Goal: Task Accomplishment & Management: Complete application form

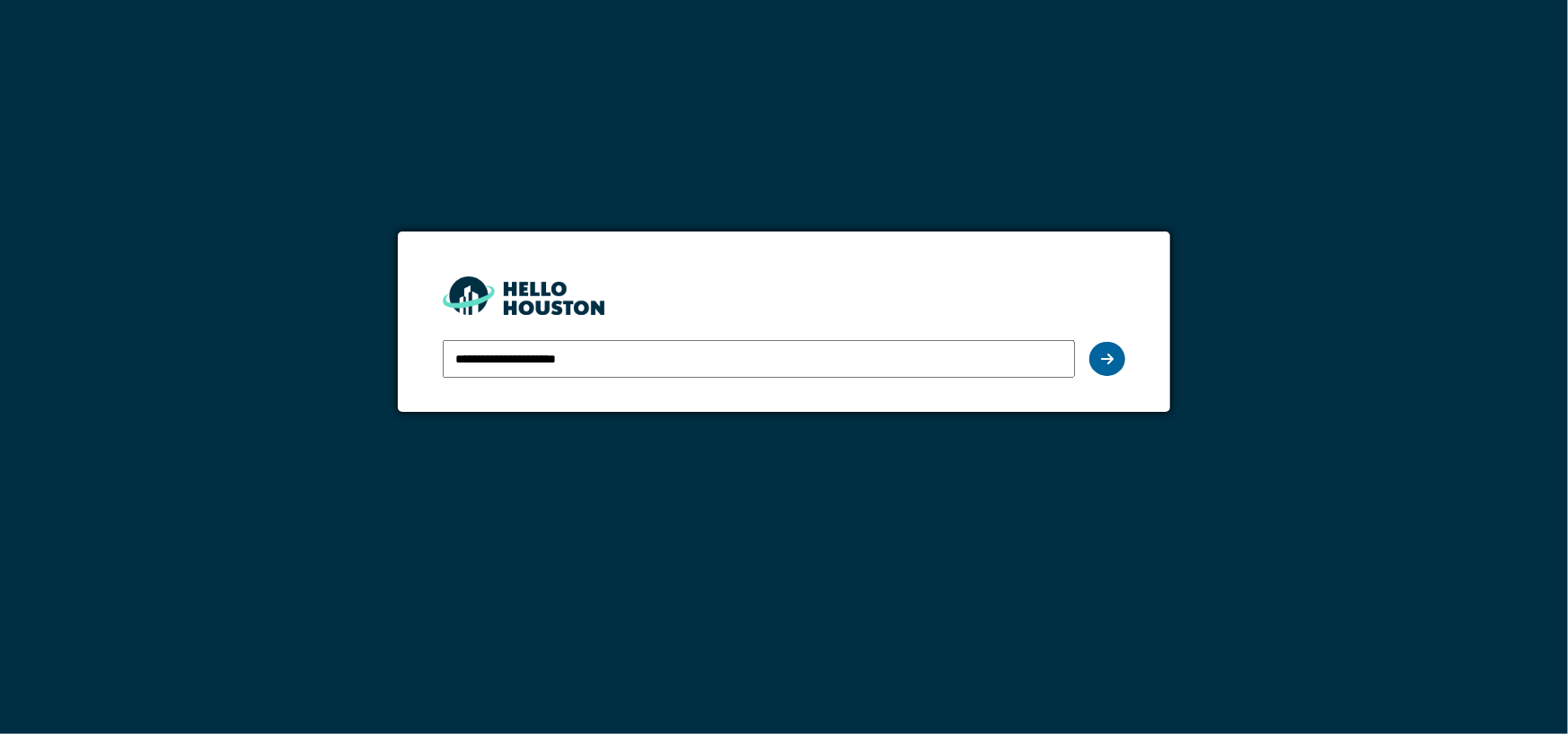
click at [1110, 355] on icon at bounding box center [1107, 359] width 13 height 15
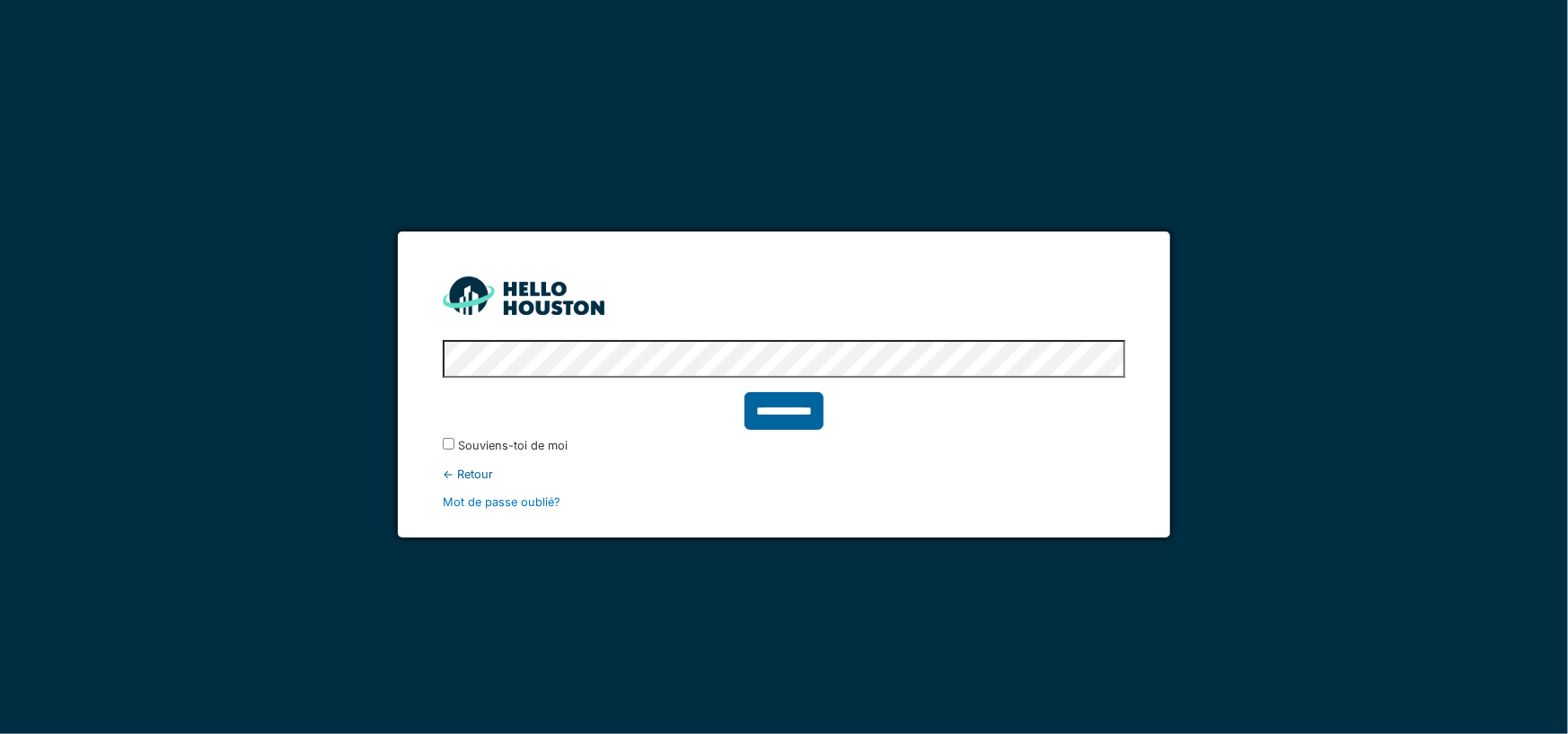
click at [784, 411] on input "**********" at bounding box center [784, 411] width 79 height 37
type input "******"
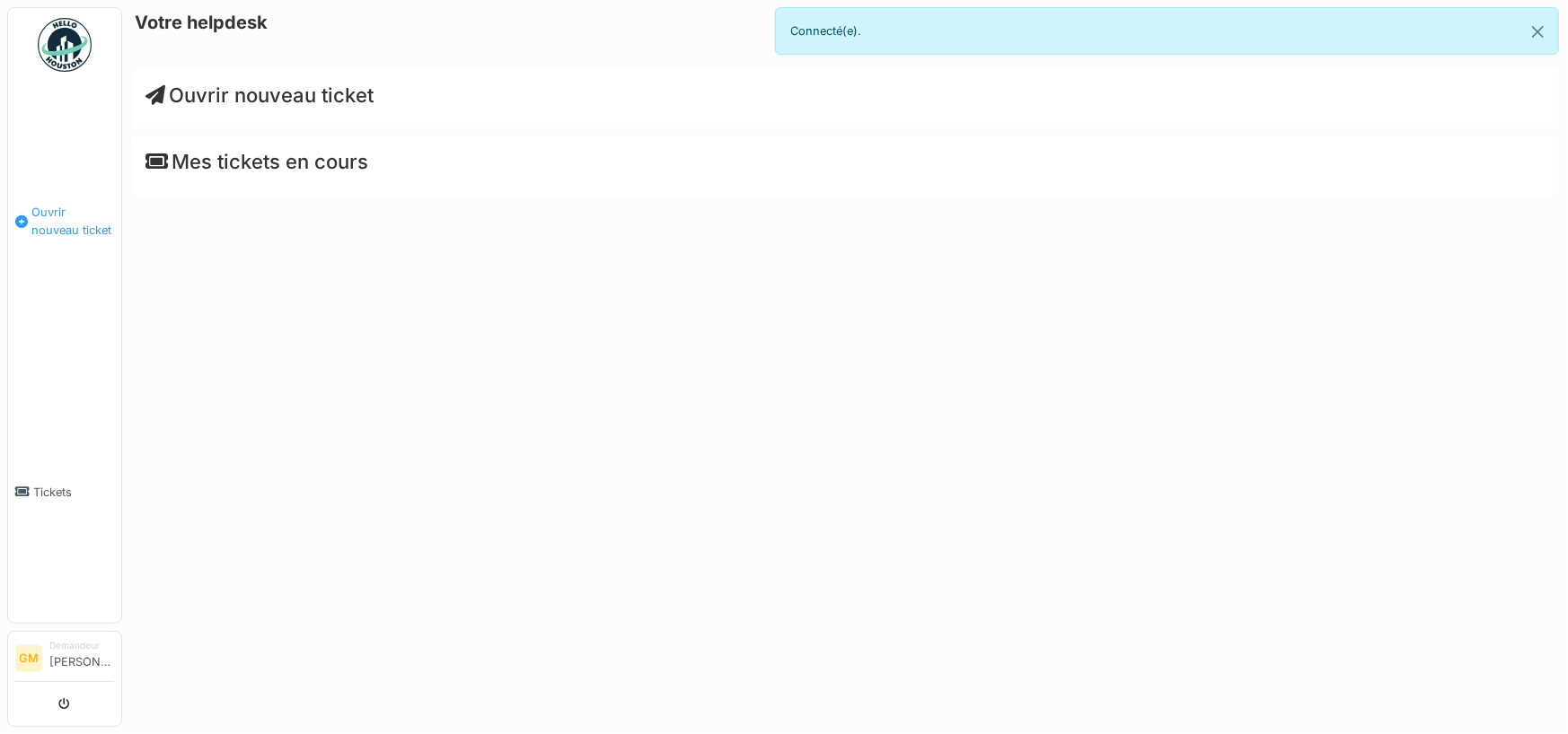
click at [67, 213] on span "Ouvrir nouveau ticket" at bounding box center [73, 220] width 82 height 34
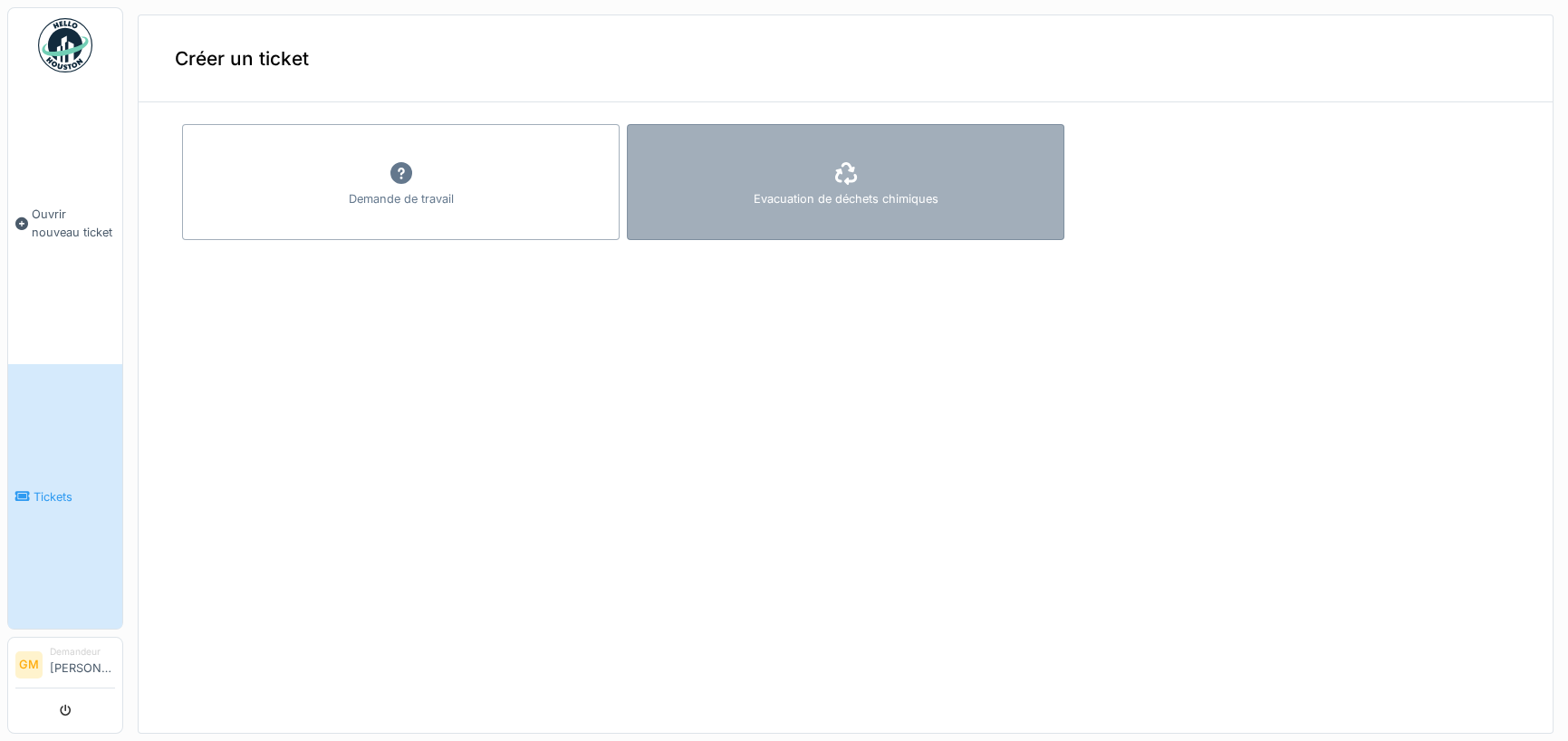
click at [783, 180] on div "Evacuation de déchets chimiques" at bounding box center [846, 181] width 437 height 116
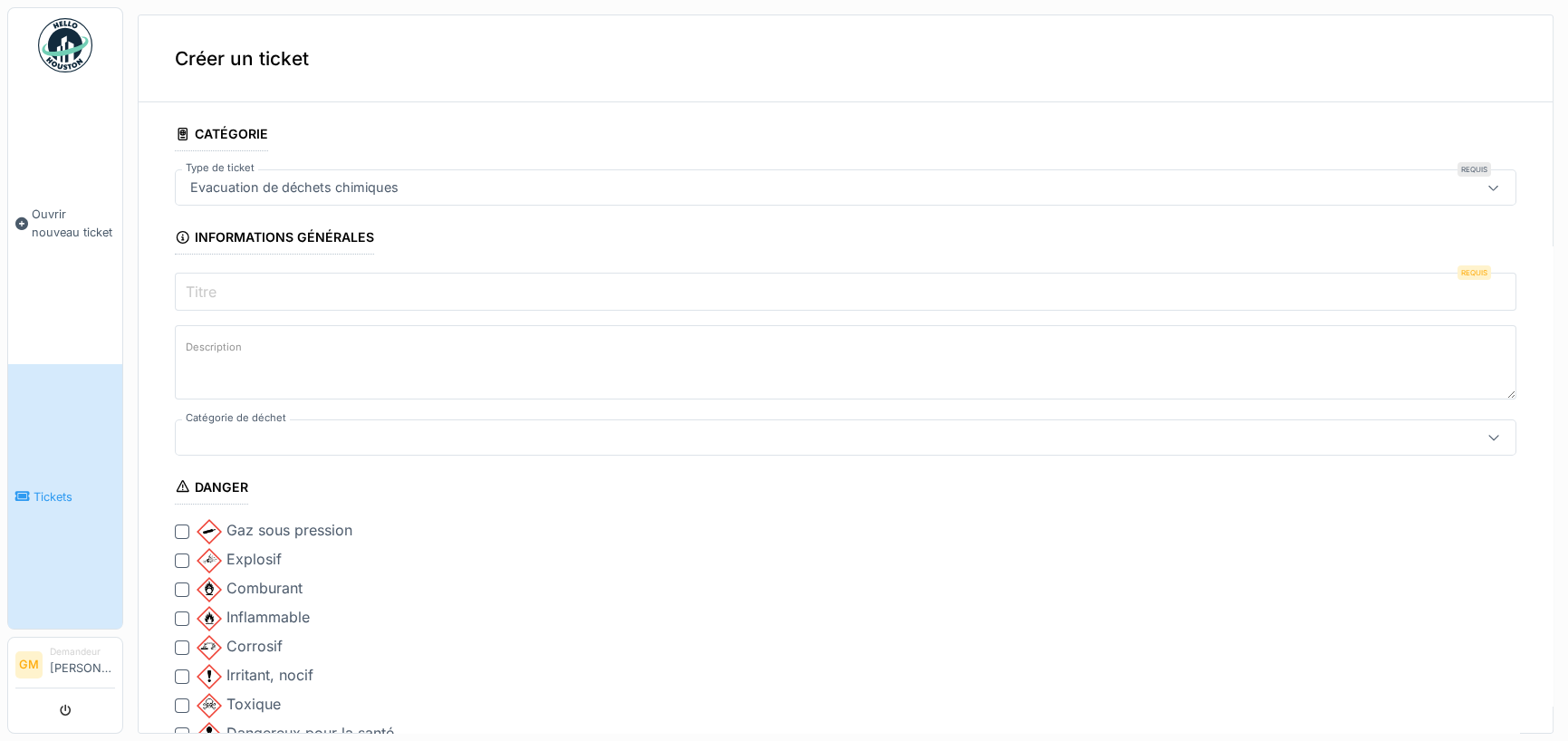
click at [238, 296] on input "Titre" at bounding box center [846, 292] width 1341 height 38
drag, startPoint x: 238, startPoint y: 296, endPoint x: 205, endPoint y: 291, distance: 33.4
click at [205, 291] on label "Titre" at bounding box center [201, 292] width 38 height 22
click at [205, 291] on input "Titre" at bounding box center [846, 292] width 1341 height 38
click at [207, 291] on label "Titre" at bounding box center [201, 292] width 38 height 22
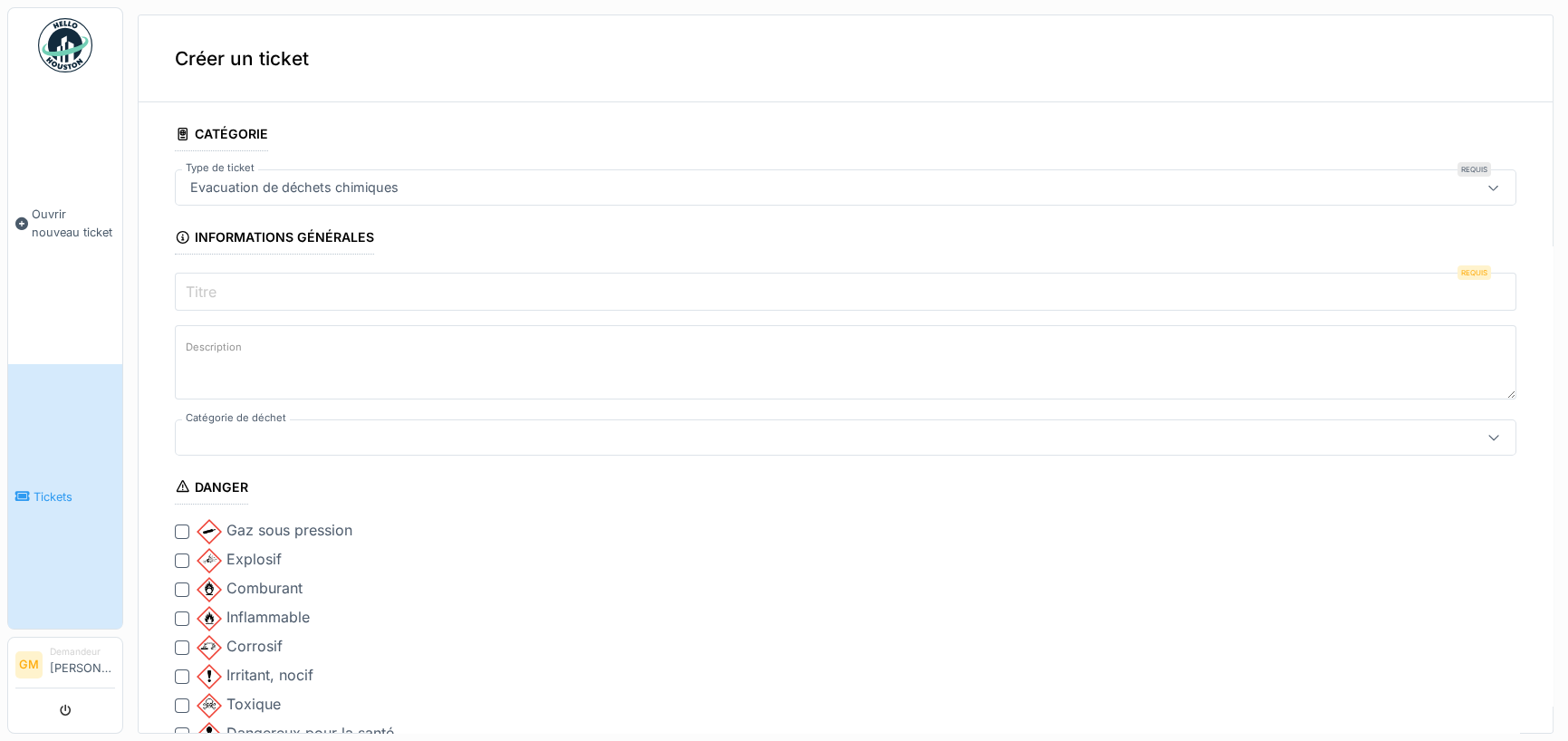
click at [207, 291] on input "Titre" at bounding box center [846, 292] width 1341 height 38
click at [208, 291] on label "Titre" at bounding box center [201, 292] width 38 height 22
click at [208, 291] on input "Titre" at bounding box center [846, 292] width 1341 height 38
click at [226, 346] on label "Description" at bounding box center [214, 347] width 63 height 23
click at [226, 346] on textarea "Description" at bounding box center [846, 362] width 1341 height 74
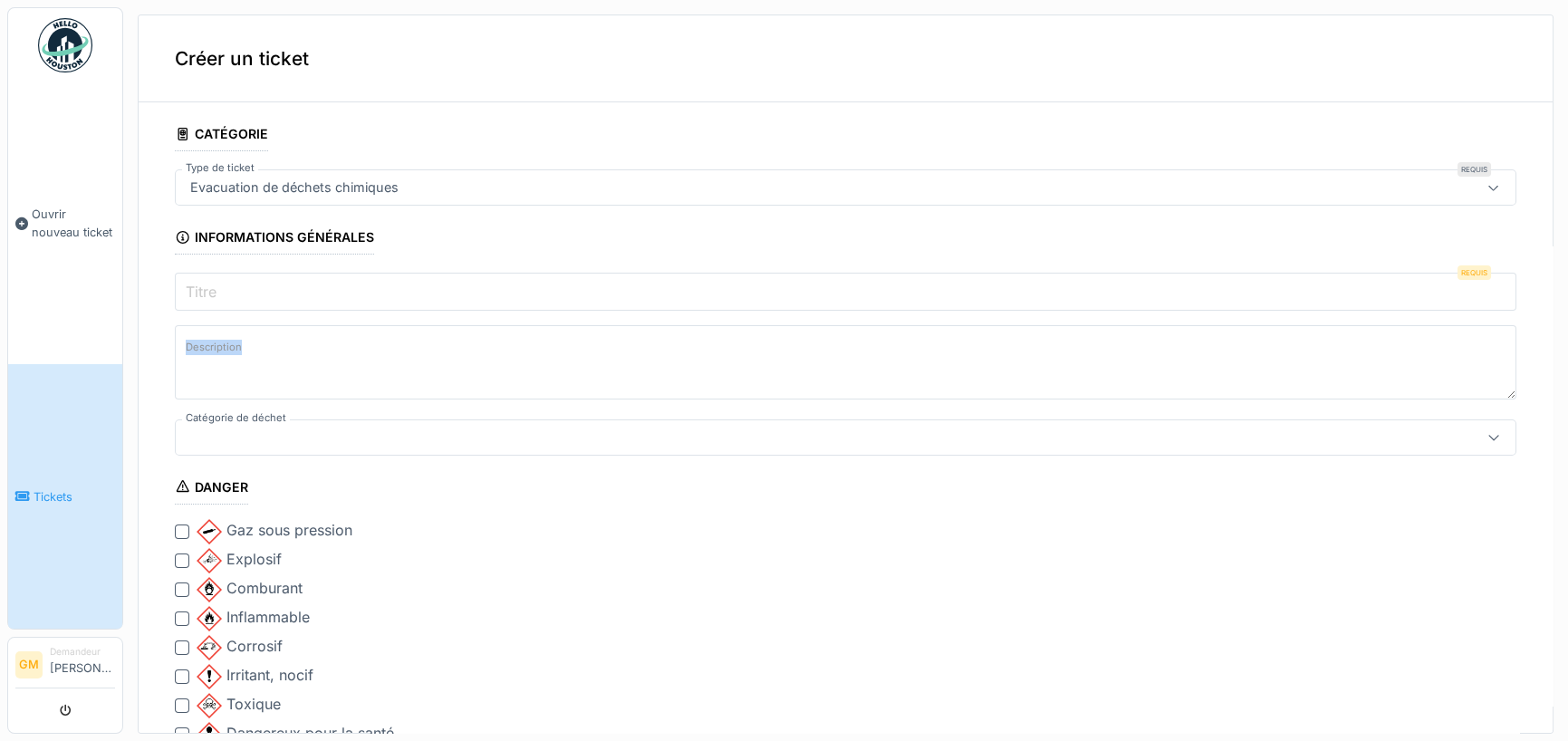
click at [228, 346] on label "Description" at bounding box center [214, 347] width 63 height 23
click at [228, 346] on textarea "Description" at bounding box center [846, 362] width 1341 height 74
click at [226, 357] on label "Description" at bounding box center [214, 347] width 63 height 23
click at [226, 357] on textarea "Description" at bounding box center [846, 362] width 1341 height 74
click at [226, 357] on label "Description" at bounding box center [214, 347] width 63 height 23
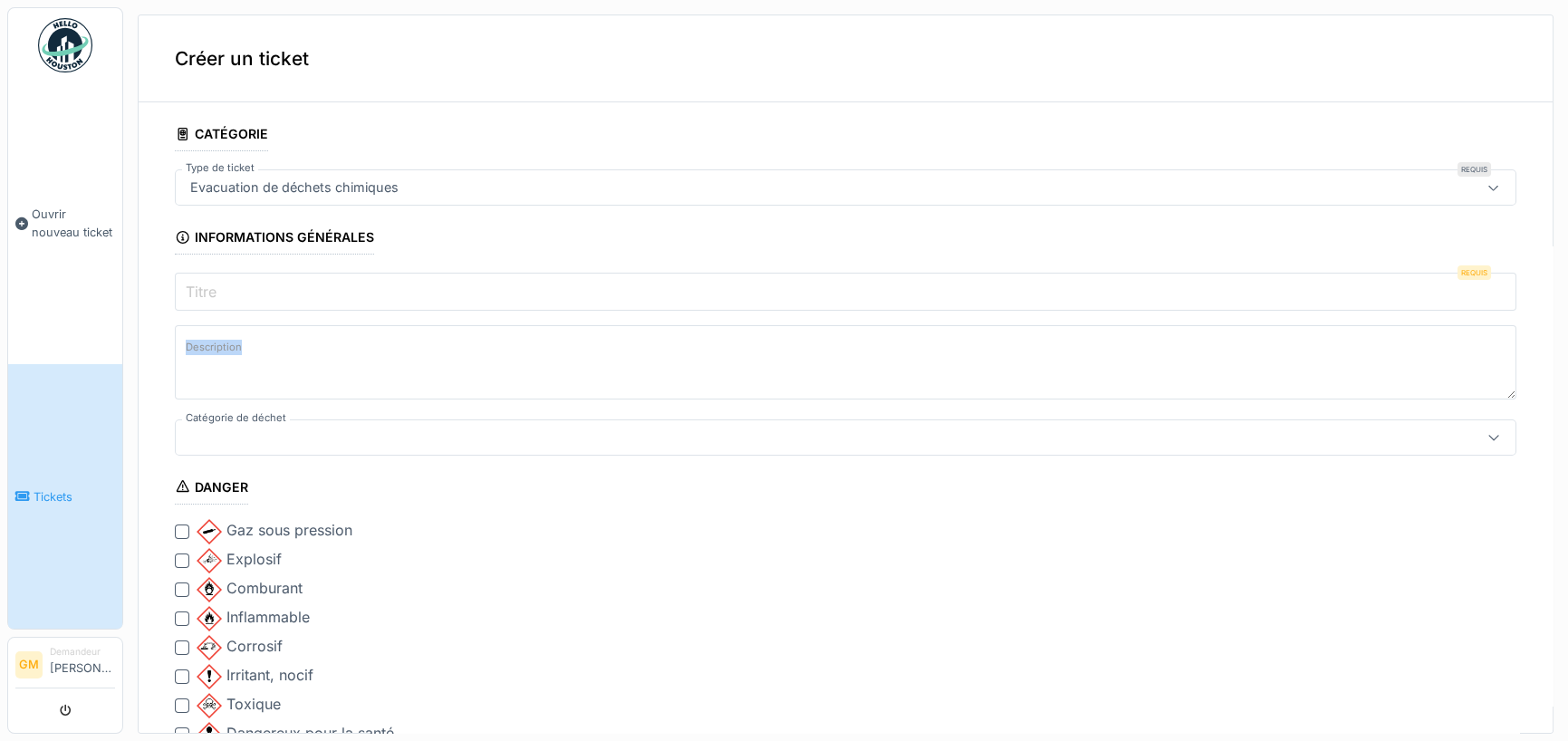
click at [226, 357] on textarea "Description" at bounding box center [846, 362] width 1341 height 74
paste textarea "**********"
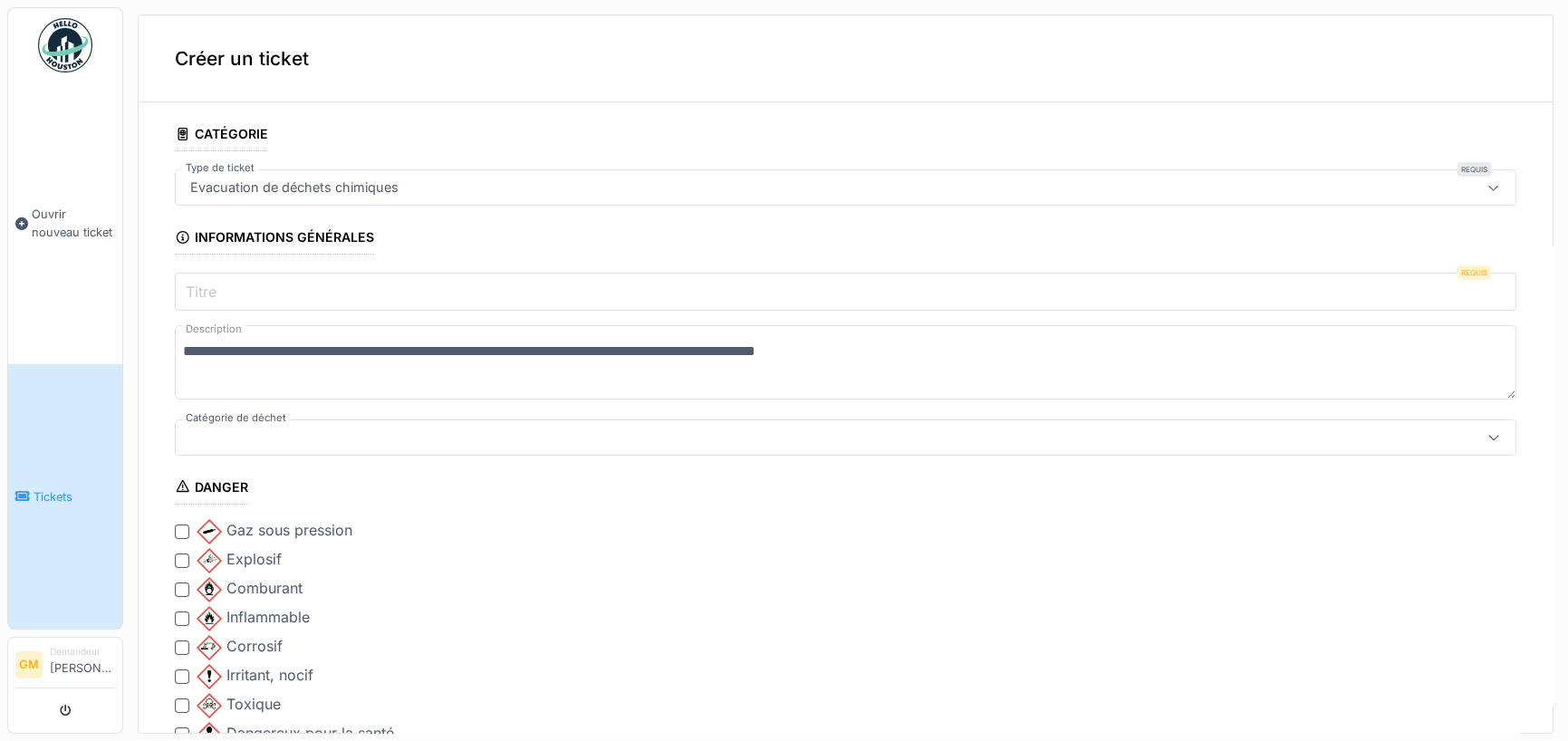
type textarea "**********"
click at [1198, 180] on div "Evacuation de déchets chimiques" at bounding box center [772, 188] width 1178 height 20
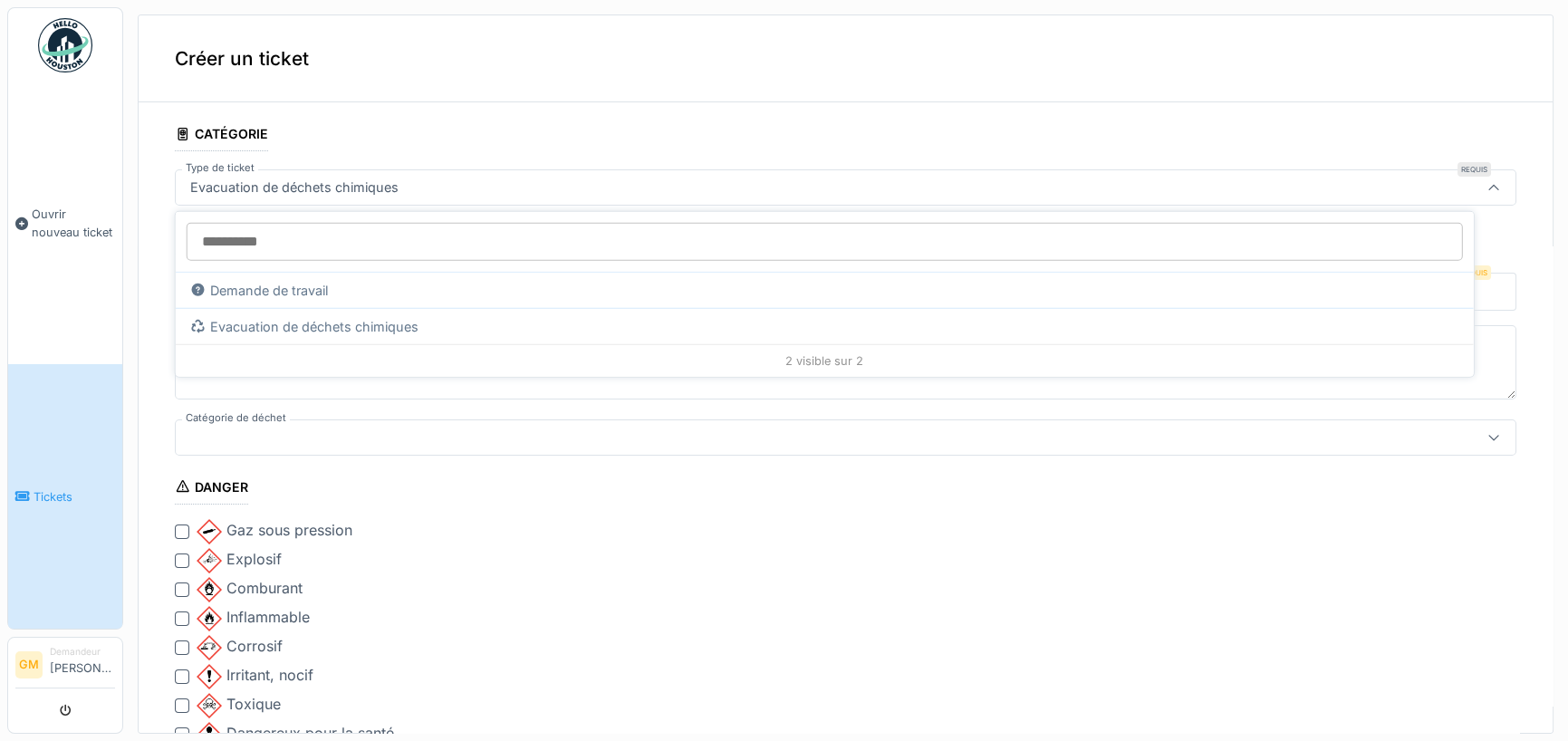
click at [485, 188] on div "Evacuation de déchets chimiques" at bounding box center [772, 188] width 1178 height 20
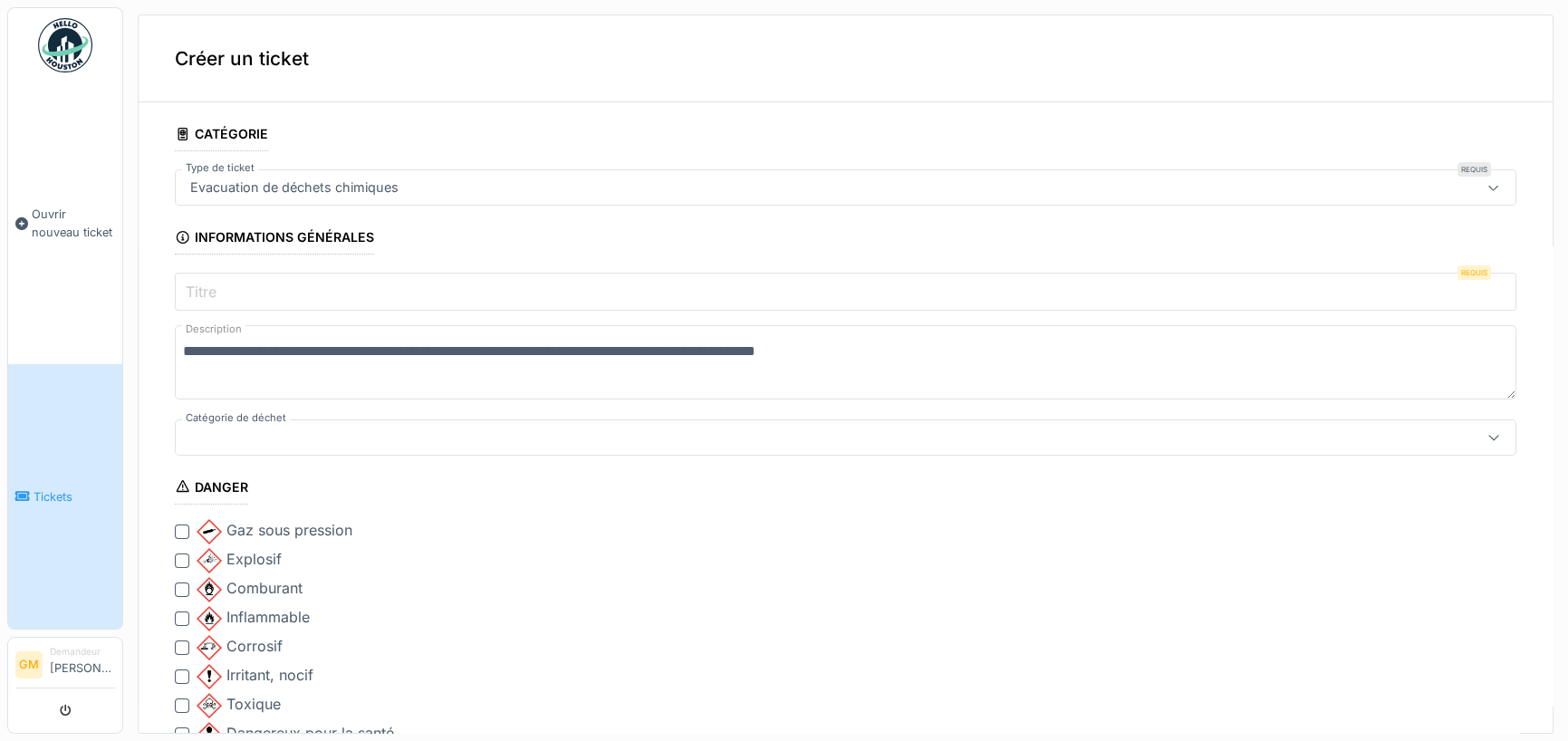
click at [239, 288] on input "Titre" at bounding box center [846, 292] width 1341 height 38
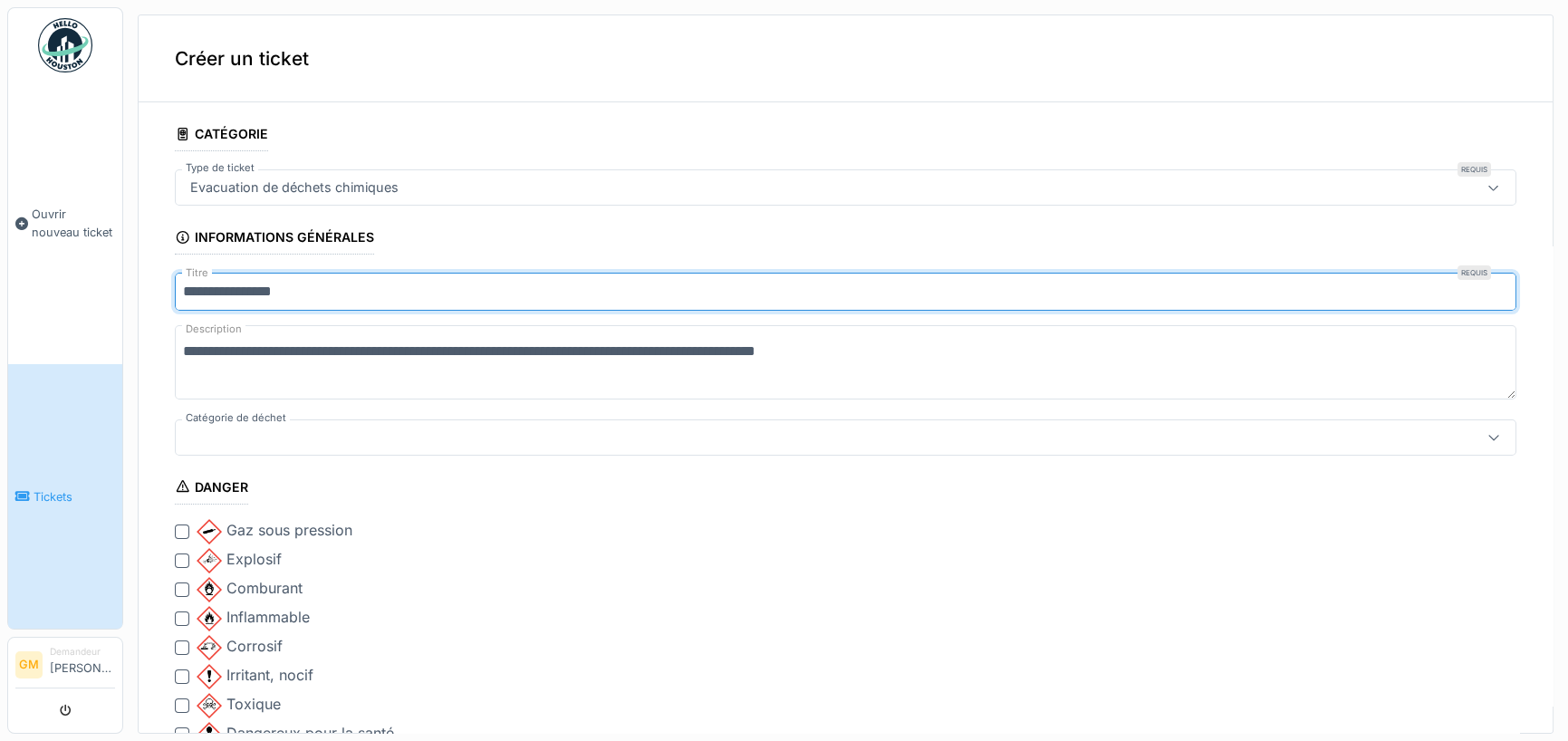
type input "**********"
click at [242, 432] on div at bounding box center [772, 437] width 1178 height 20
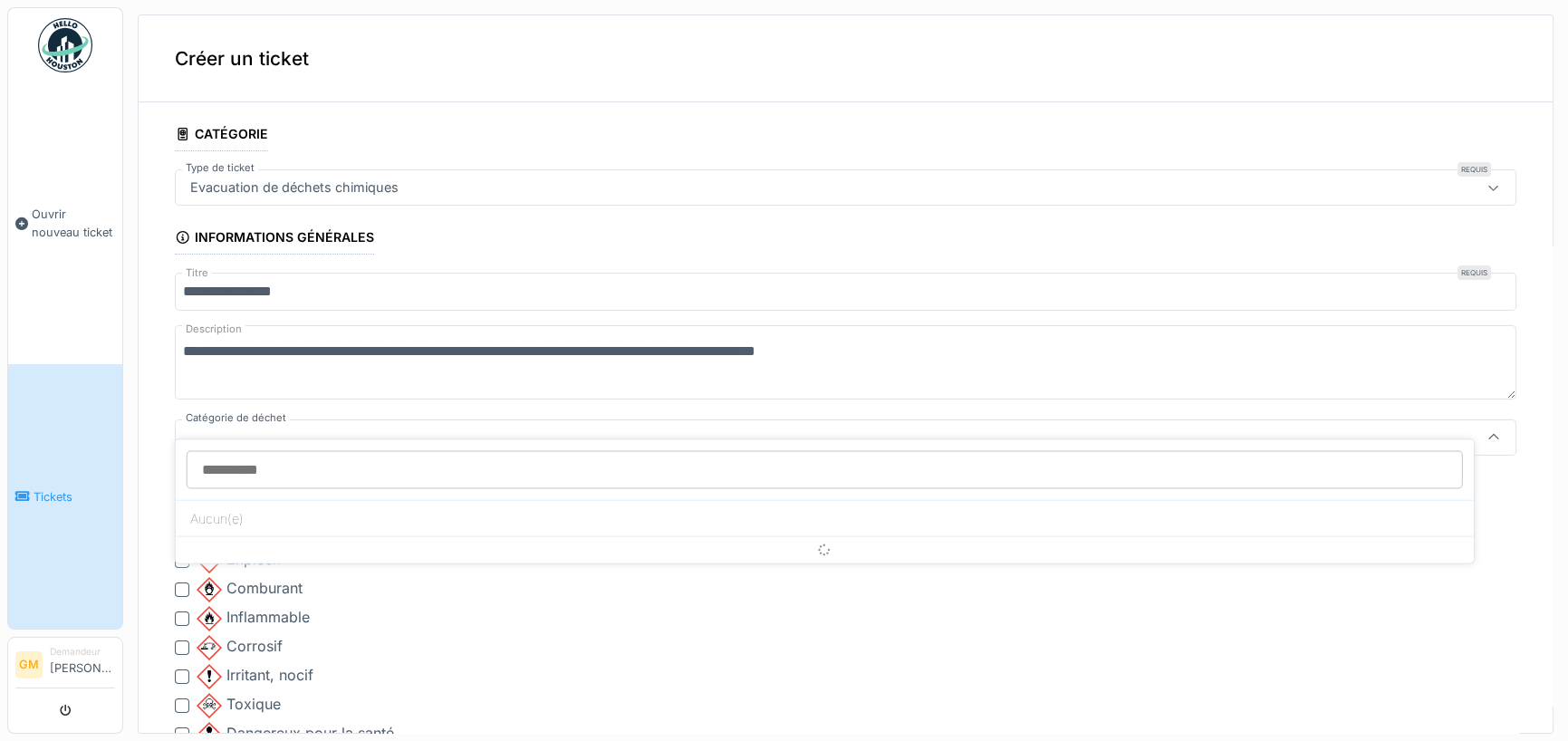
scroll to position [61, 0]
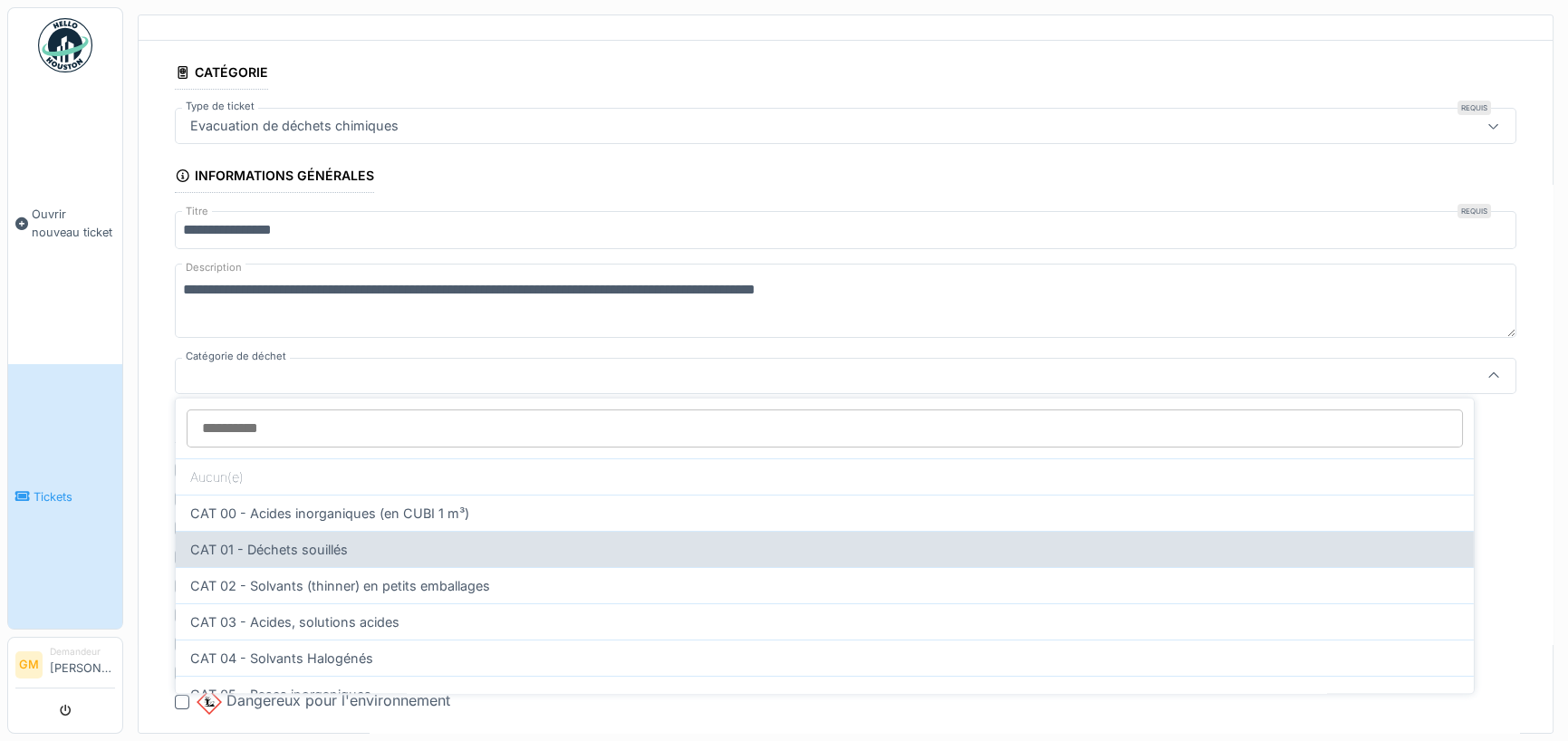
click at [339, 541] on div "CAT 01 - Déchets souillés" at bounding box center [825, 549] width 1298 height 37
type input "*"
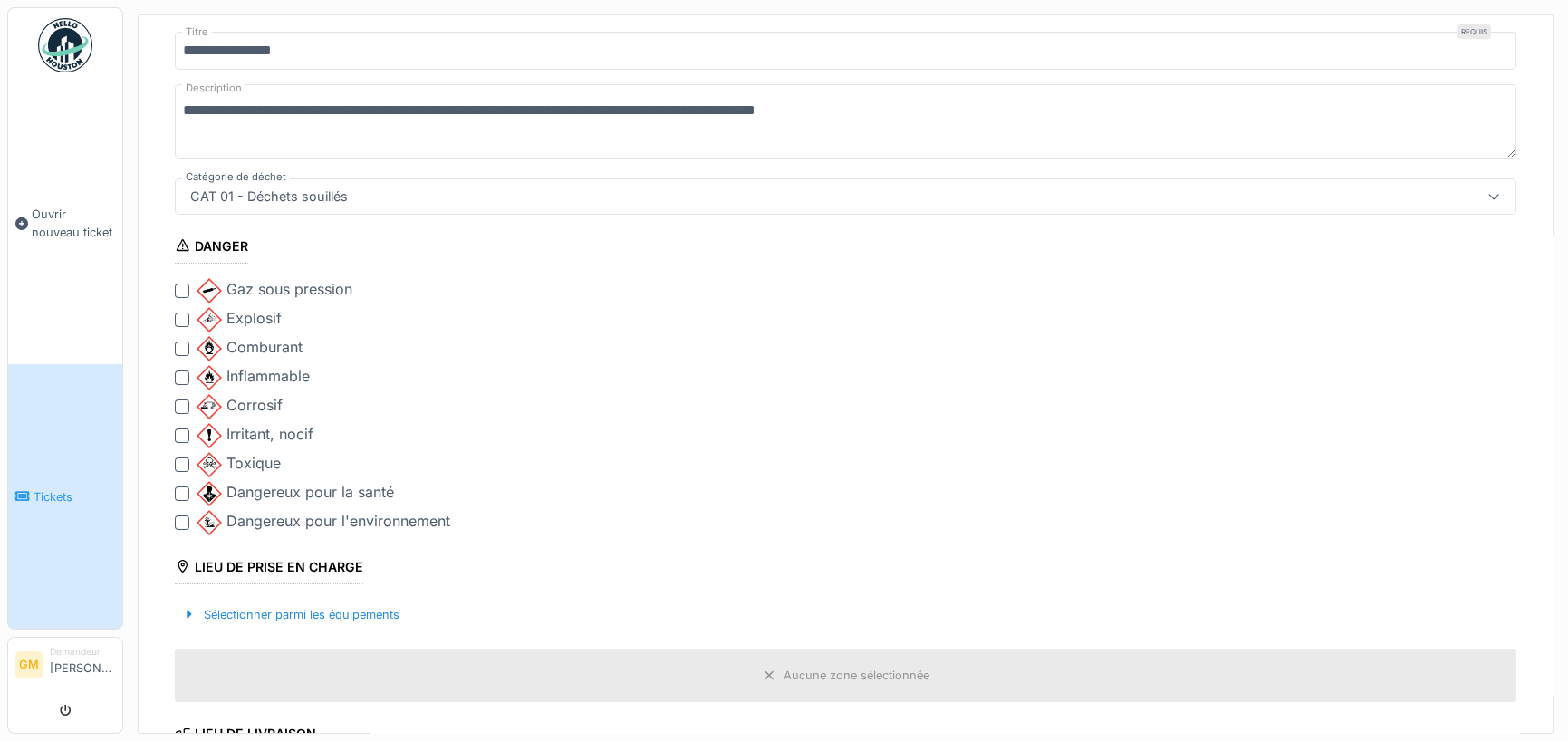
scroll to position [242, 0]
click at [182, 345] on div at bounding box center [182, 346] width 15 height 15
click at [184, 403] on div at bounding box center [182, 405] width 15 height 15
click at [184, 427] on div at bounding box center [182, 433] width 15 height 15
click at [177, 517] on div at bounding box center [182, 520] width 15 height 15
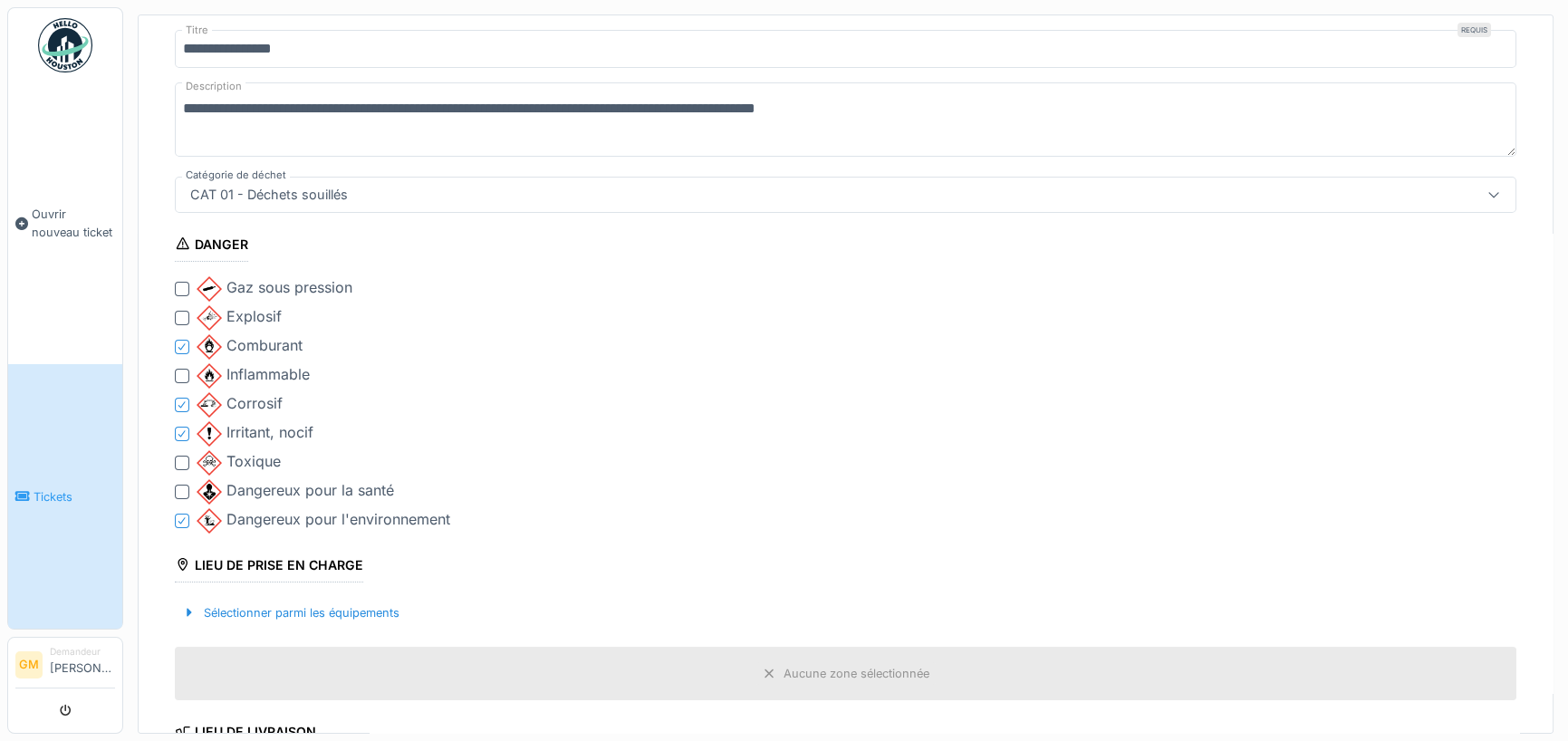
click at [185, 459] on div at bounding box center [182, 463] width 15 height 15
click at [182, 486] on div at bounding box center [182, 492] width 15 height 15
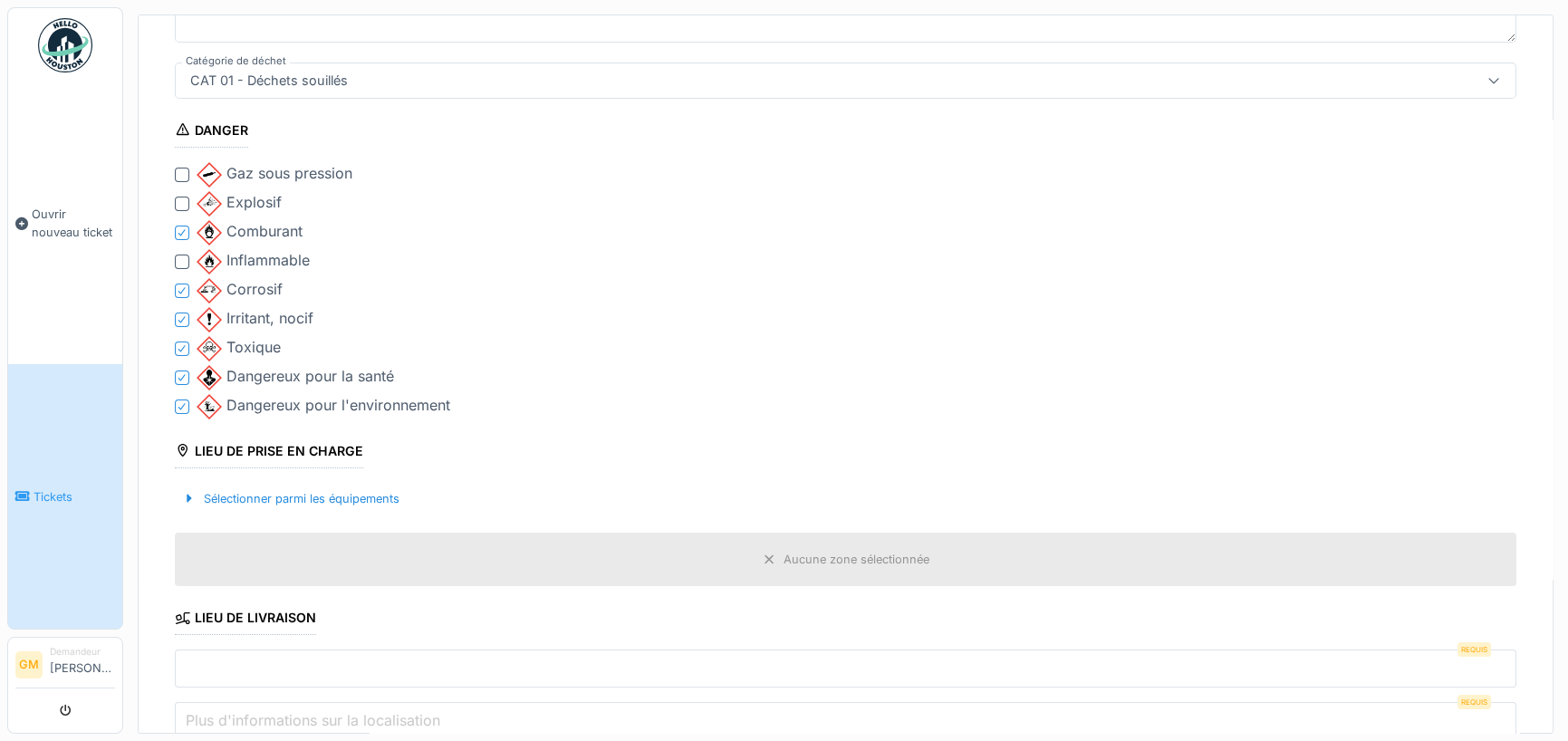
scroll to position [695, 0]
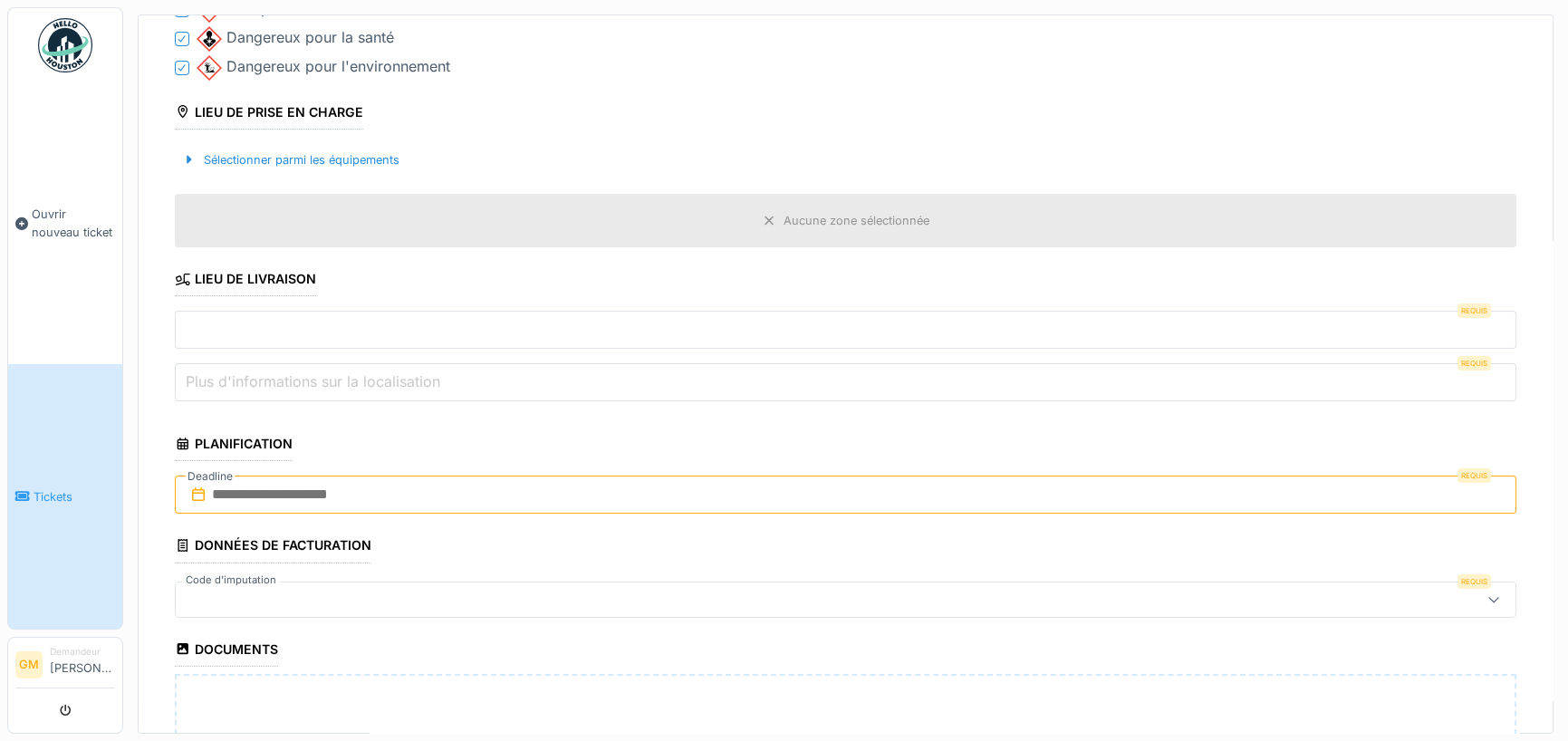
click at [301, 320] on input "text" at bounding box center [846, 329] width 1341 height 38
type input "**********"
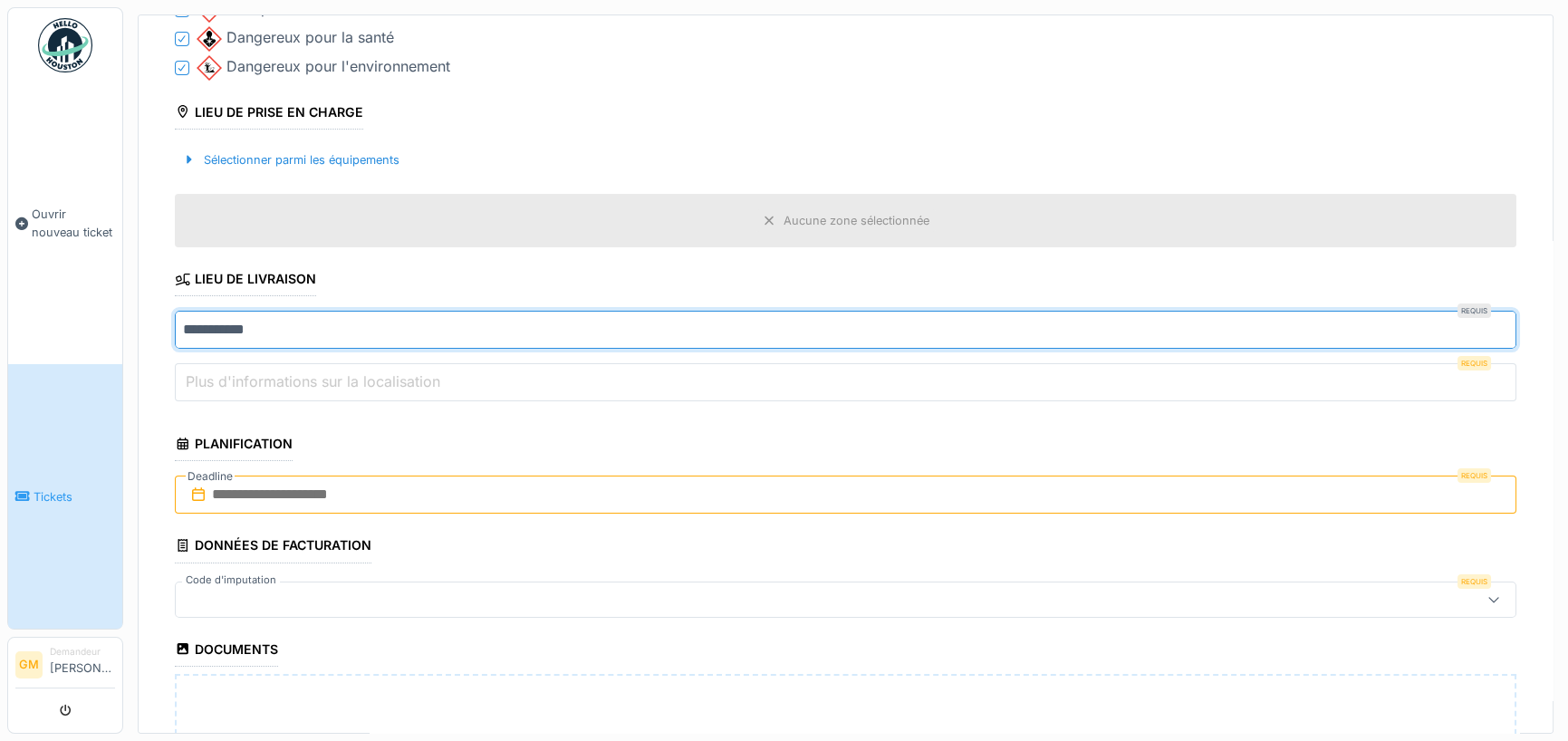
click at [294, 374] on label "Plus d'informations sur la localisation" at bounding box center [313, 382] width 262 height 22
click at [294, 374] on input "Plus d'informations sur la localisation" at bounding box center [846, 382] width 1341 height 38
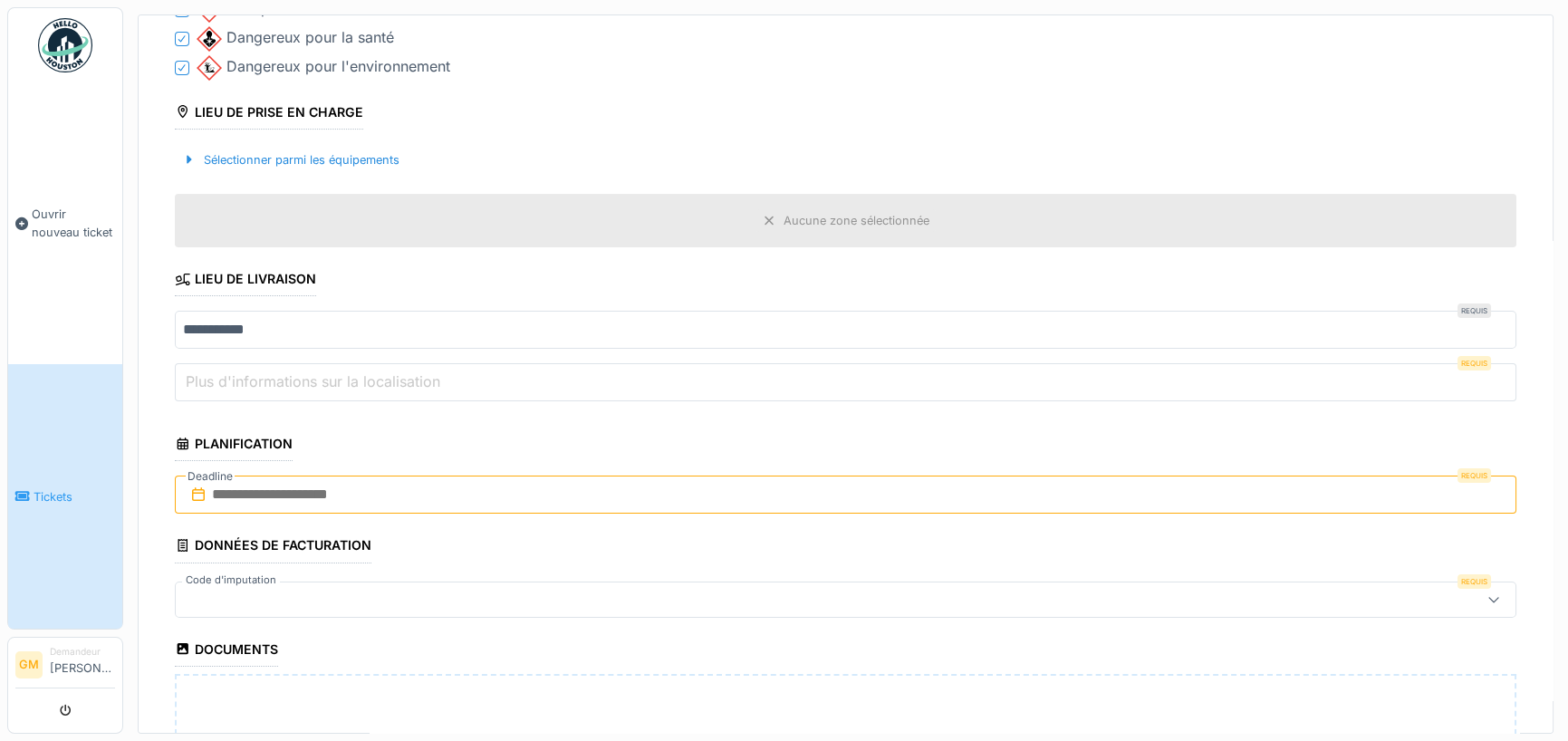
click at [423, 372] on label "Plus d'informations sur la localisation" at bounding box center [313, 382] width 262 height 22
click at [423, 372] on input "Plus d'informations sur la localisation" at bounding box center [846, 382] width 1341 height 38
click at [424, 372] on label "Plus d'informations sur la localisation" at bounding box center [313, 382] width 262 height 22
click at [424, 372] on input "Plus d'informations sur la localisation" at bounding box center [846, 382] width 1341 height 38
click at [424, 372] on label "Plus d'informations sur la localisation" at bounding box center [313, 382] width 262 height 22
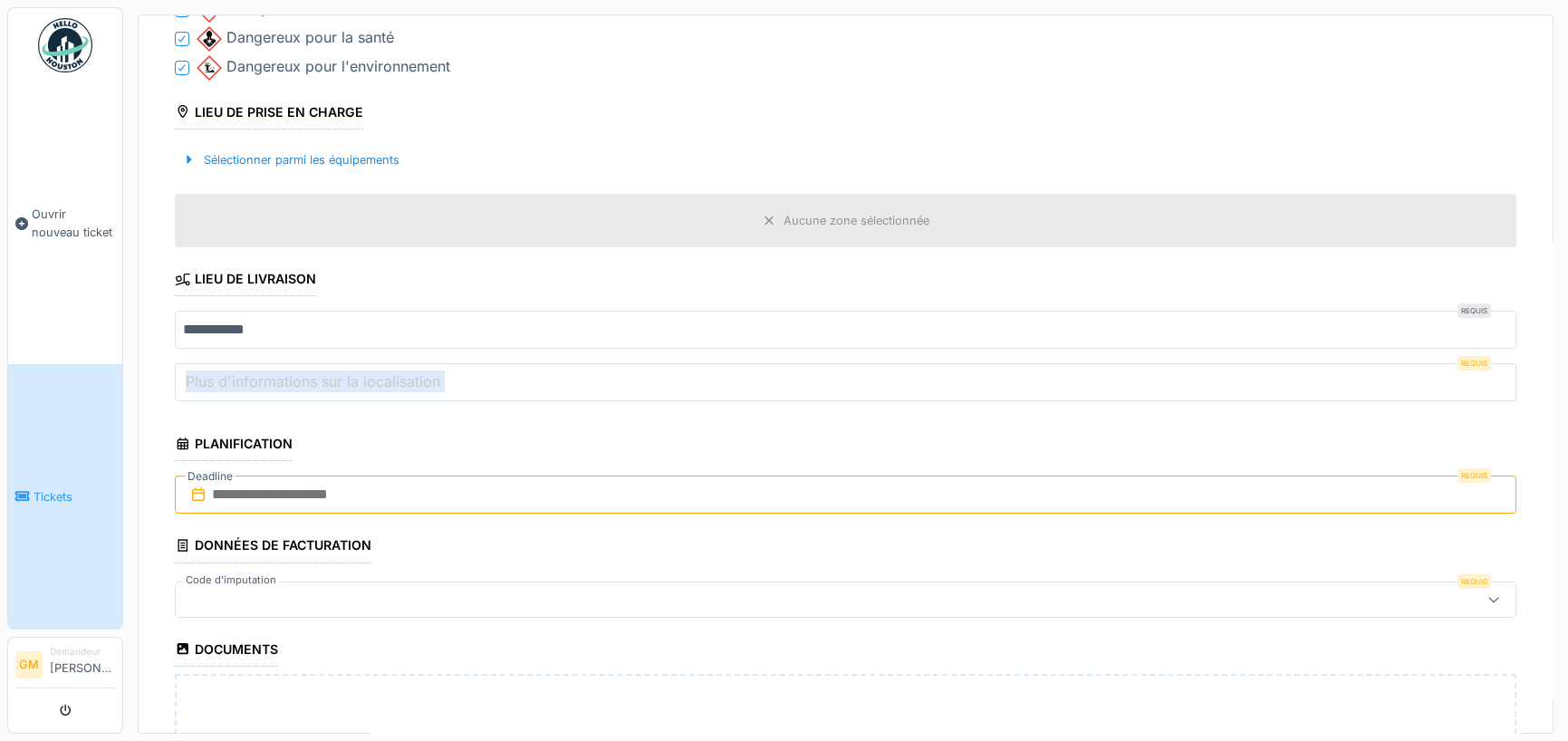
click at [424, 372] on input "Plus d'informations sur la localisation" at bounding box center [846, 382] width 1341 height 38
click at [242, 376] on label "Plus d'informations sur la localisation" at bounding box center [313, 382] width 262 height 22
click at [242, 376] on input "Plus d'informations sur la localisation" at bounding box center [846, 382] width 1341 height 38
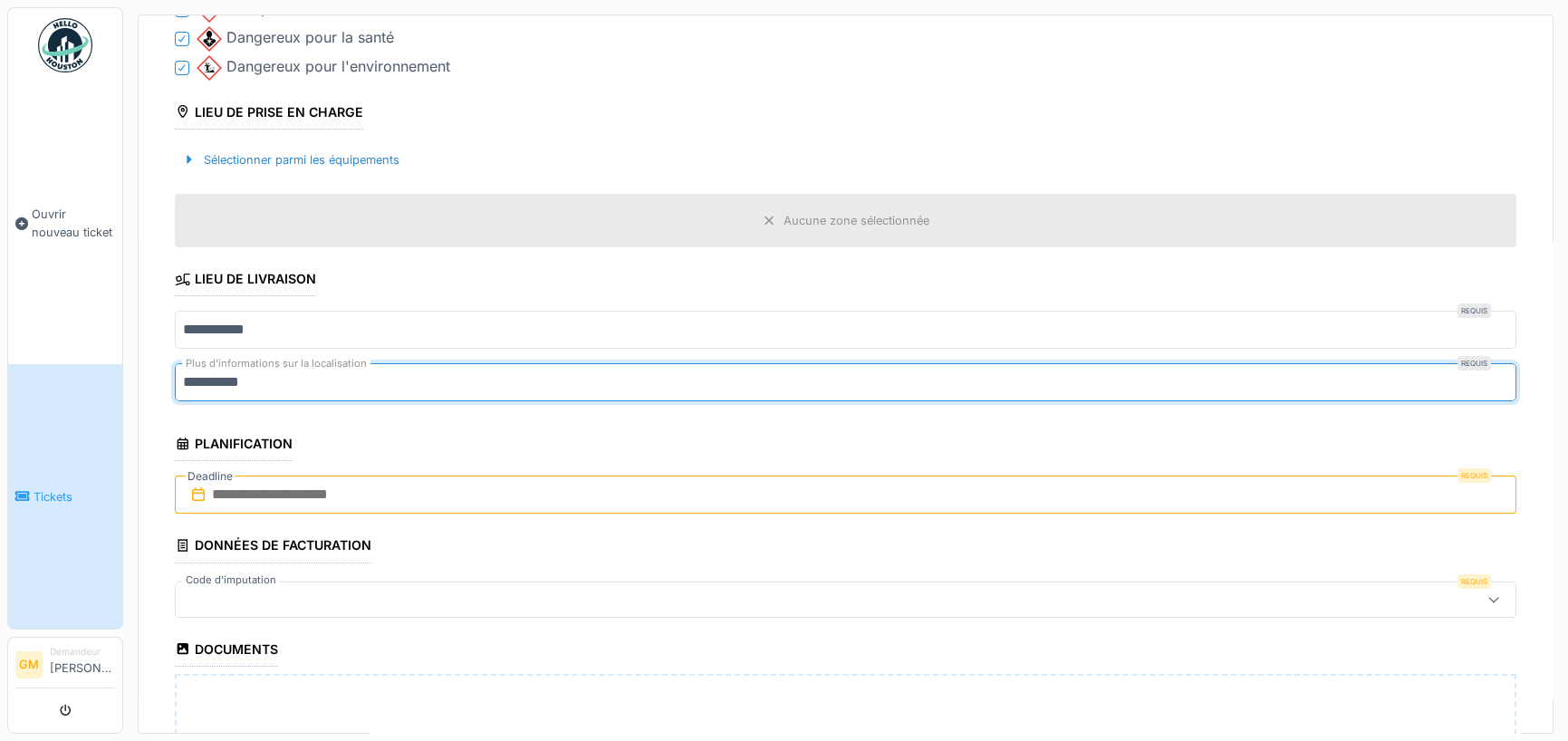
type input "**********"
click at [418, 482] on input "text" at bounding box center [846, 495] width 1341 height 38
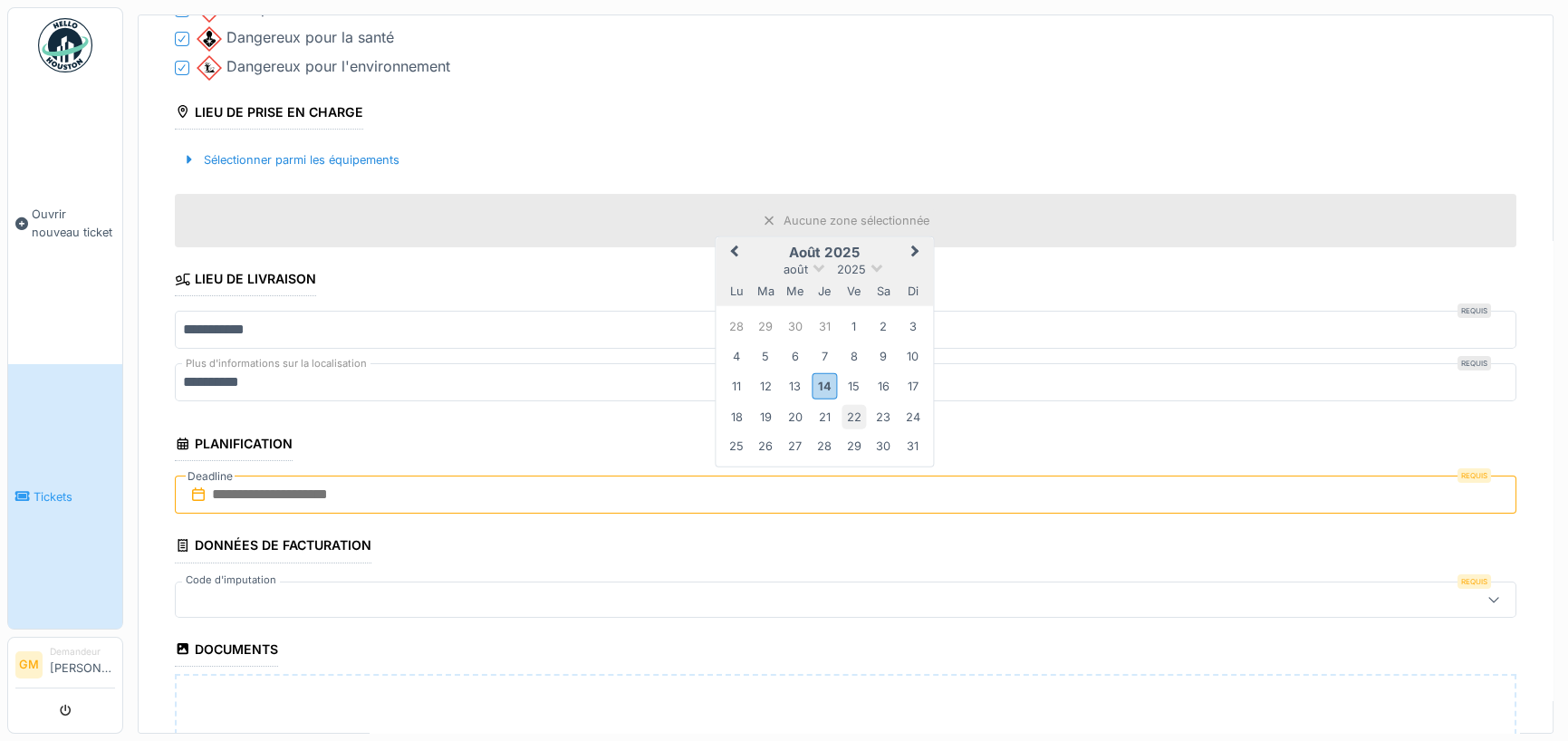
click at [857, 415] on div "22" at bounding box center [854, 416] width 25 height 25
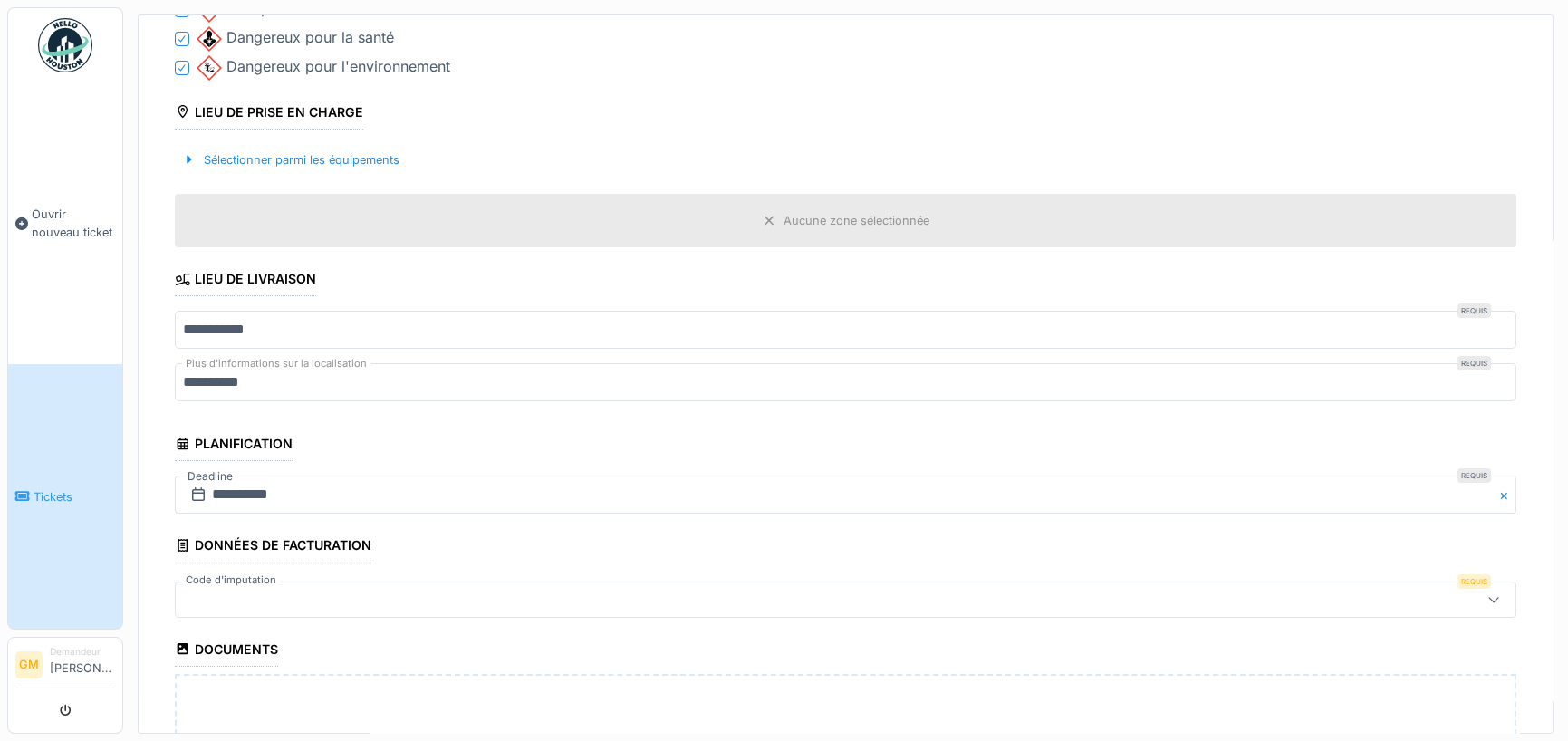
click at [231, 590] on div at bounding box center [772, 600] width 1178 height 20
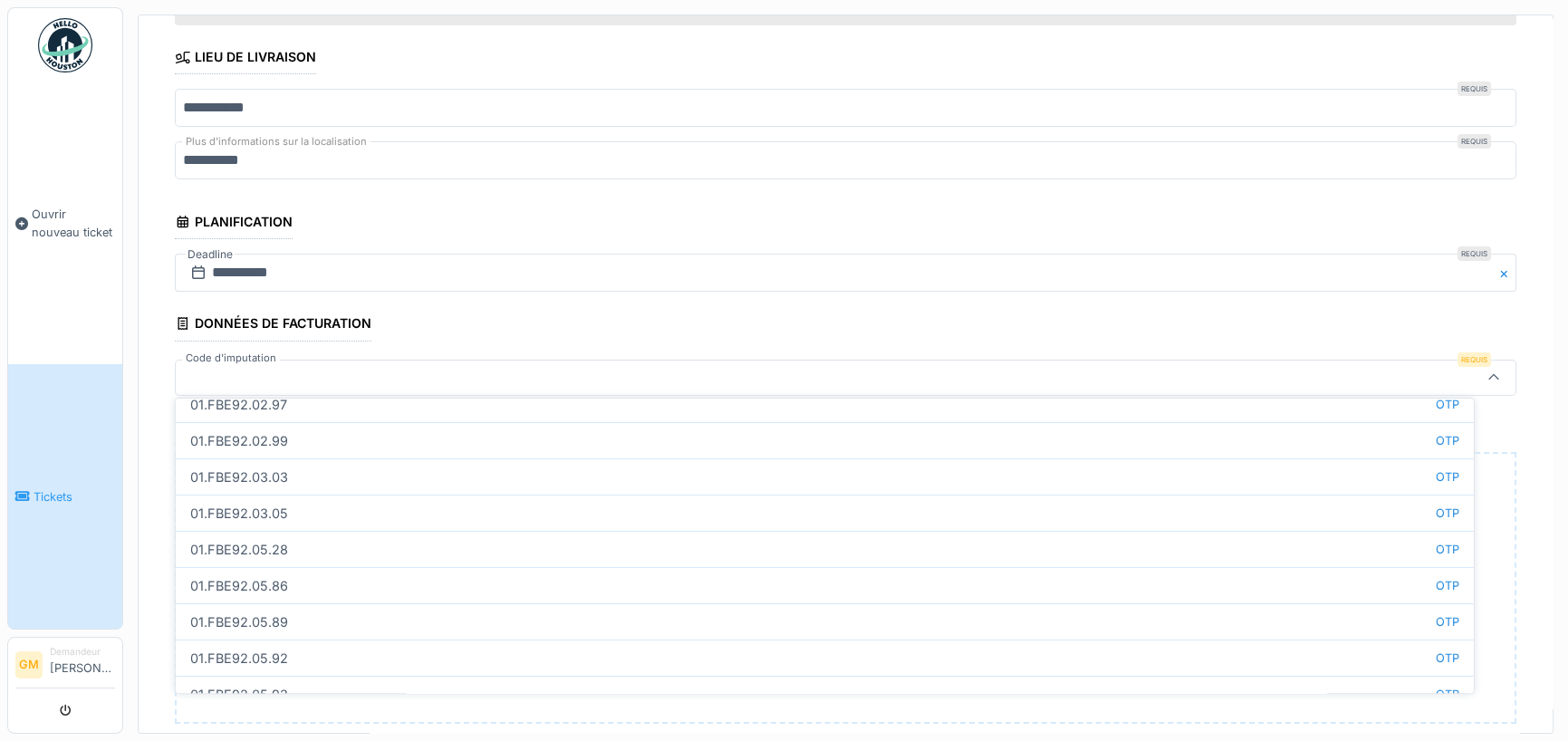
scroll to position [587, 0]
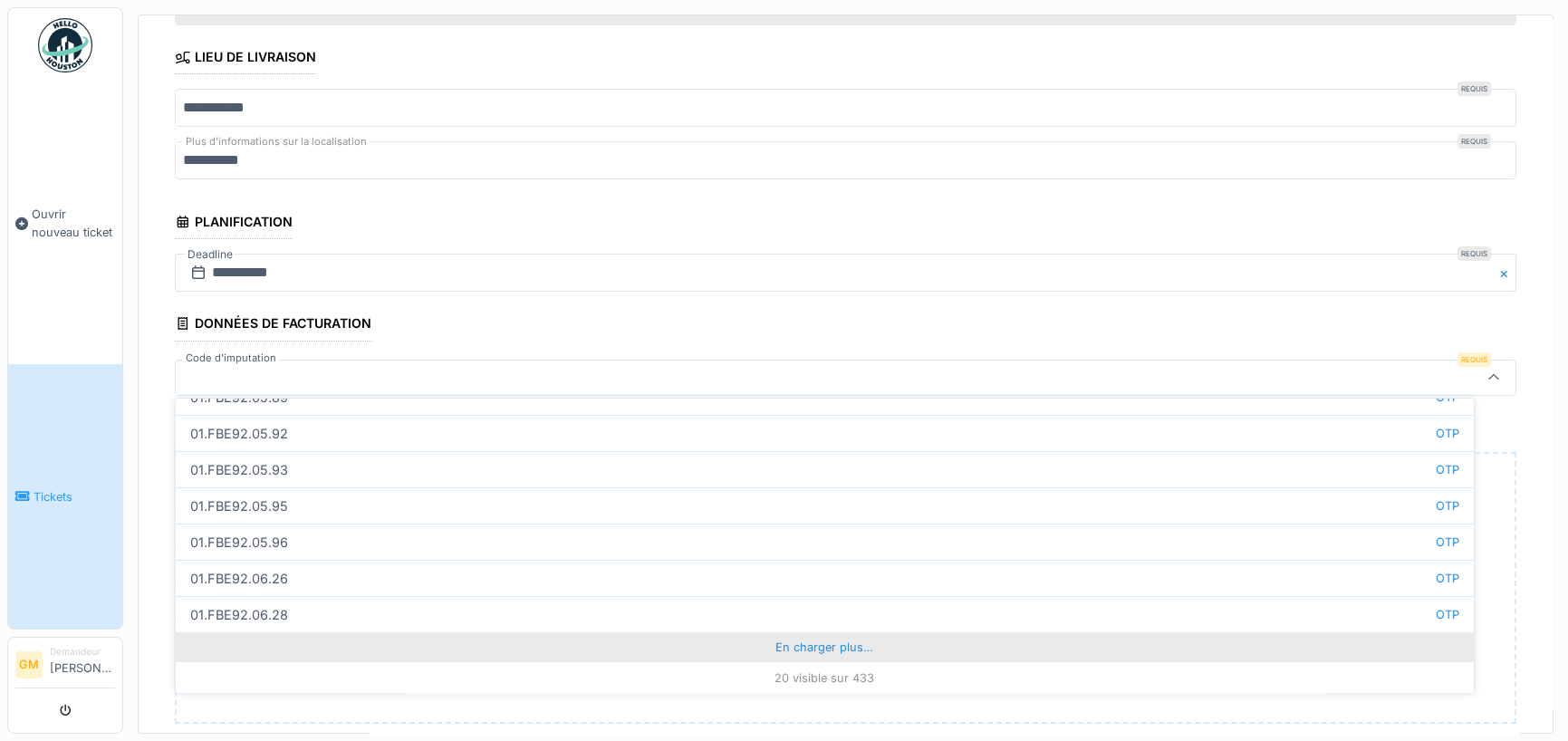
click at [798, 650] on div "En charger plus…" at bounding box center [825, 646] width 1298 height 29
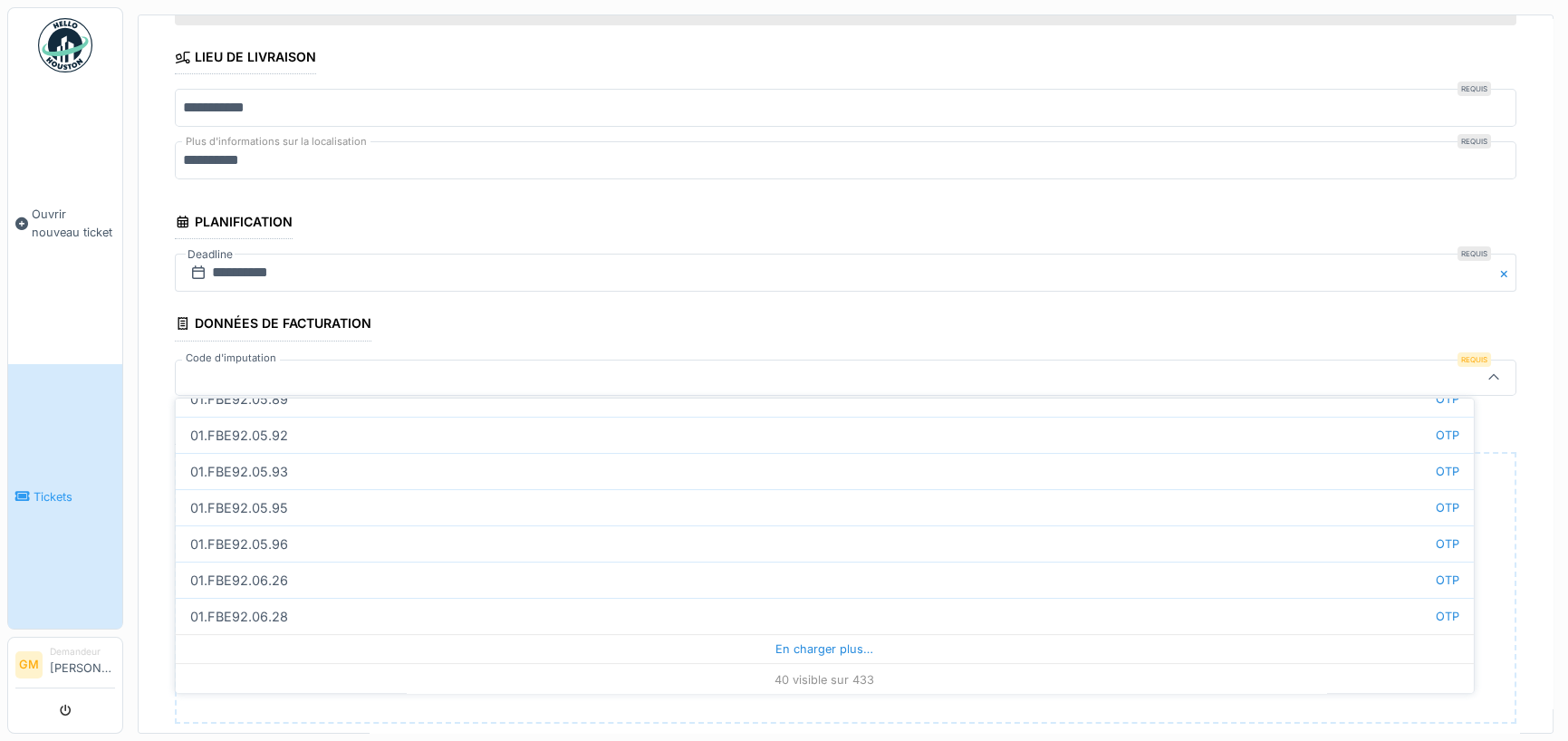
scroll to position [1312, 0]
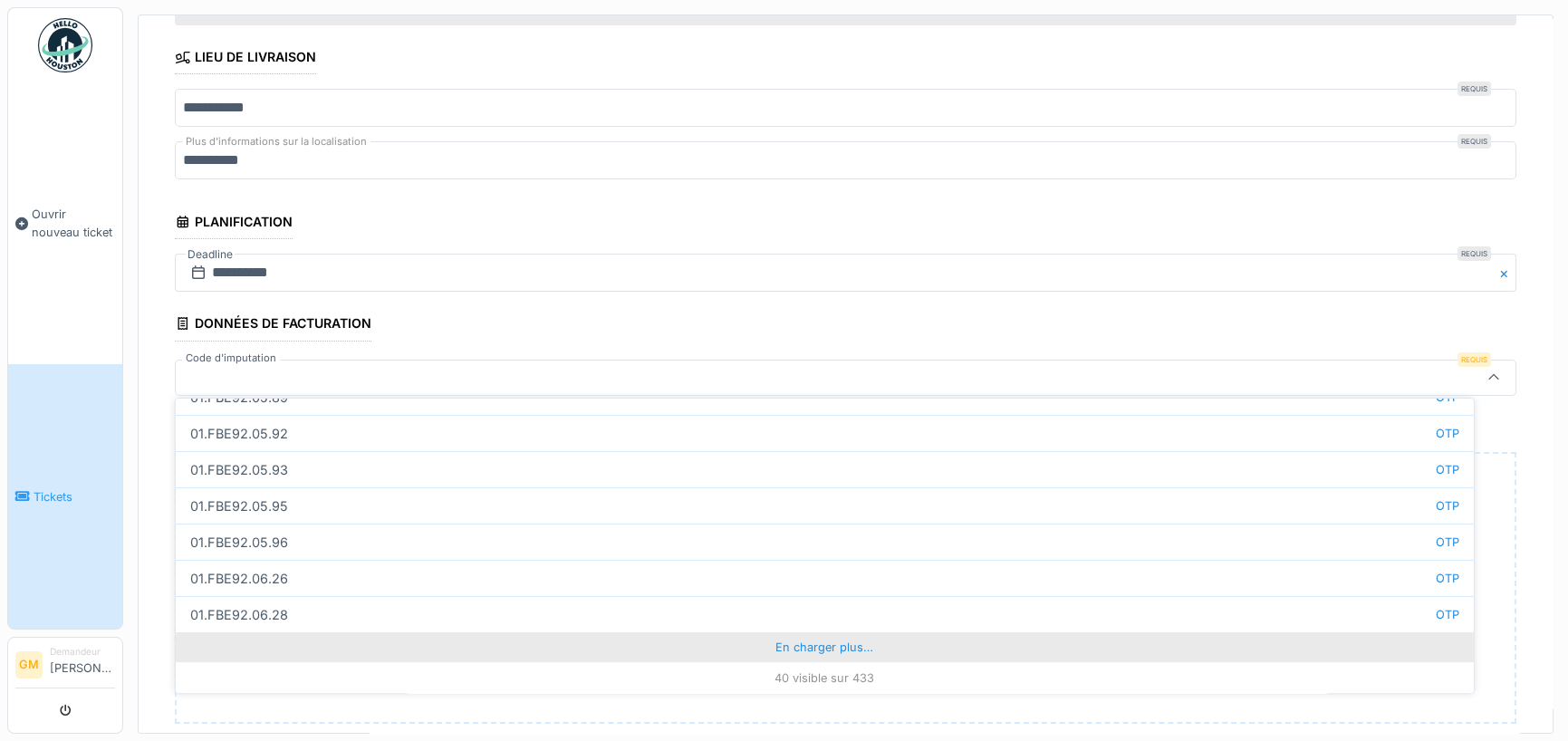
click at [836, 643] on div "En charger plus…" at bounding box center [825, 646] width 1298 height 29
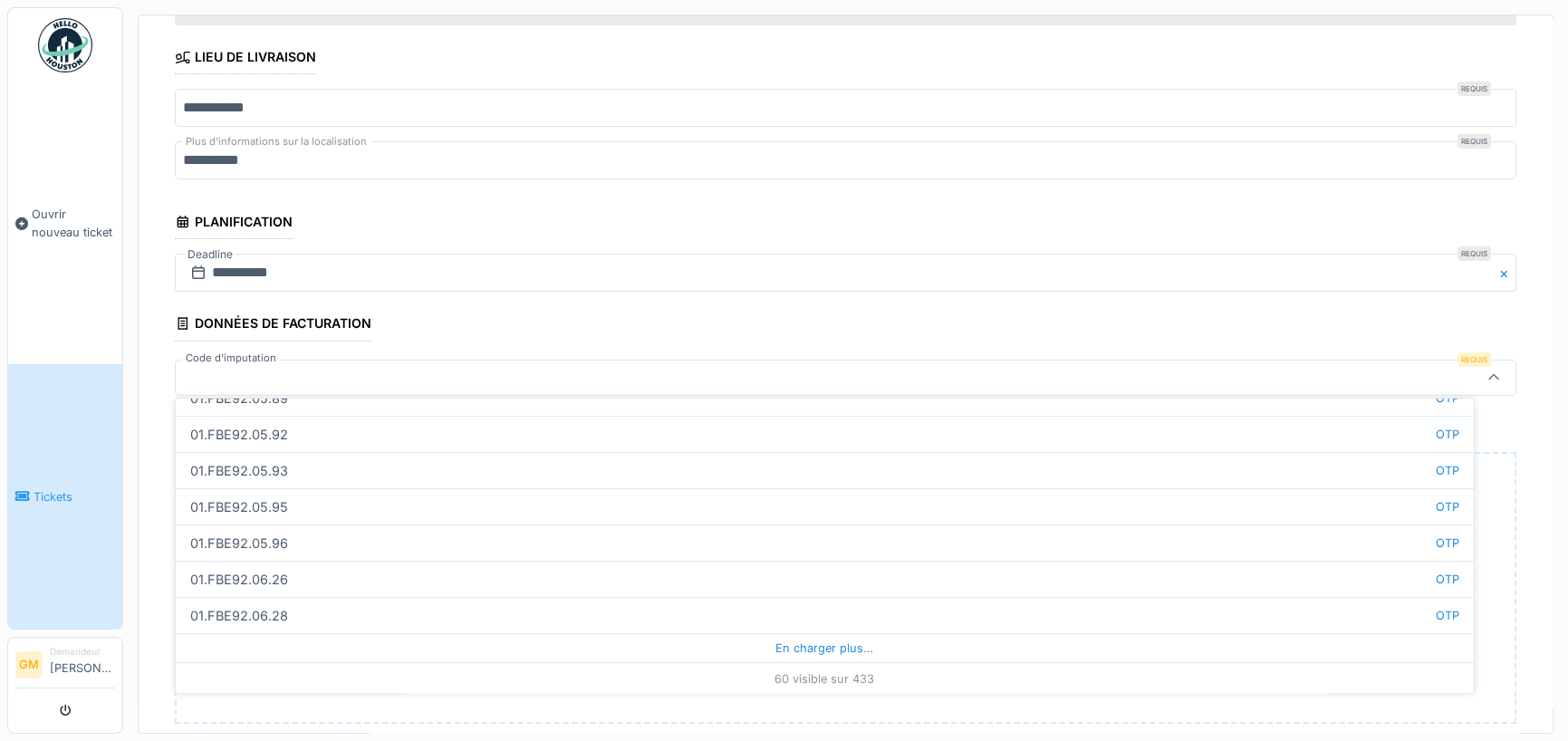
scroll to position [2037, 0]
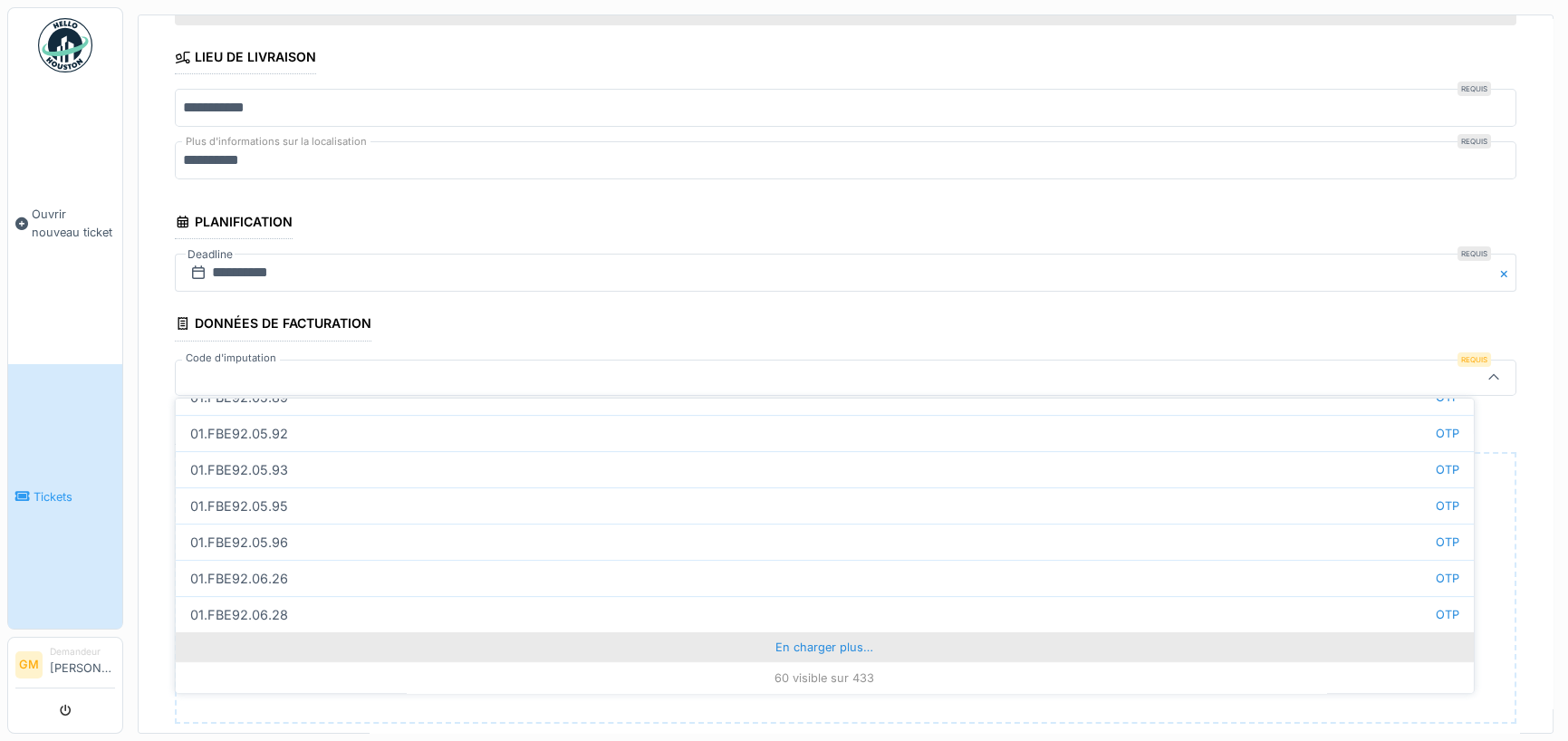
click at [816, 643] on div "En charger plus…" at bounding box center [825, 646] width 1298 height 29
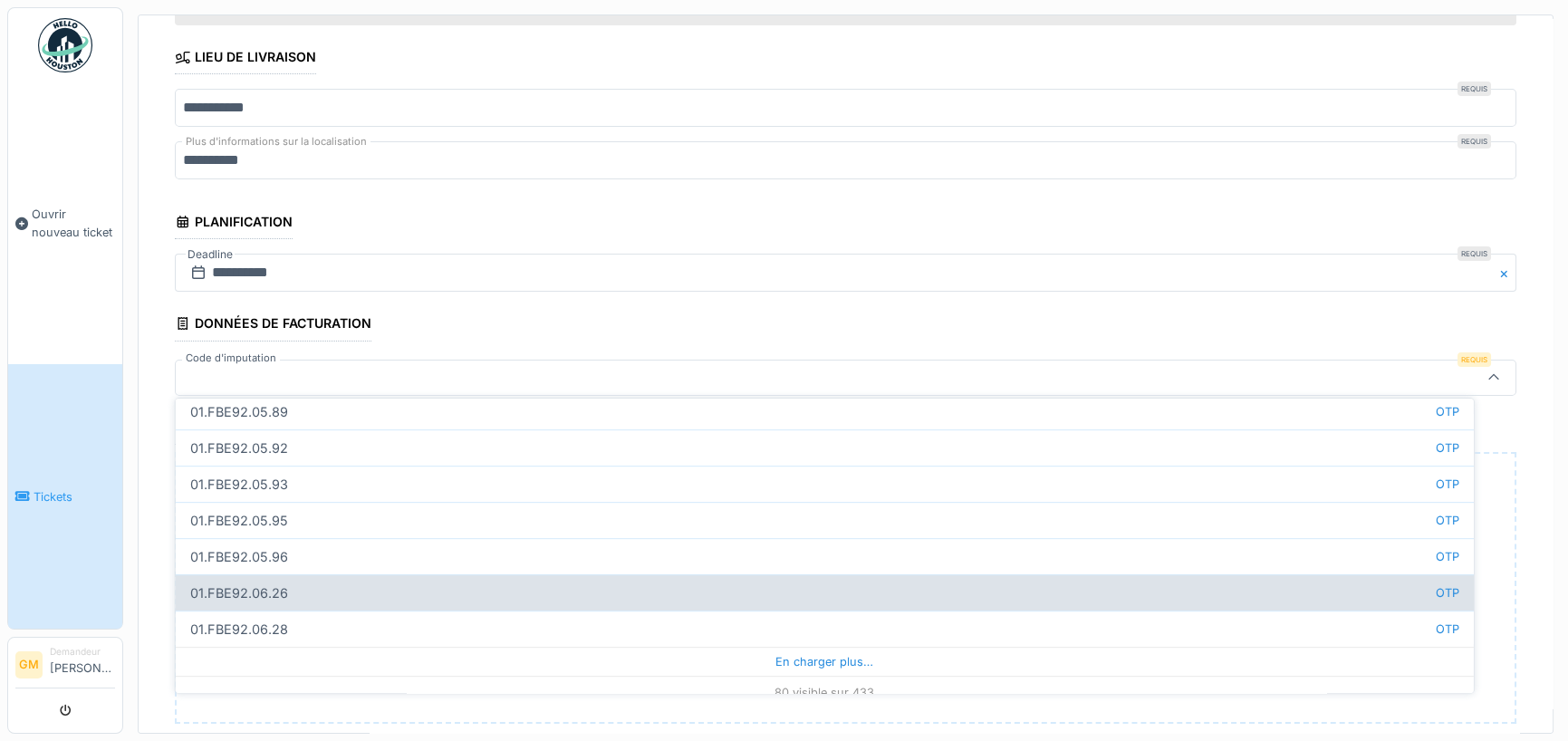
scroll to position [2761, 0]
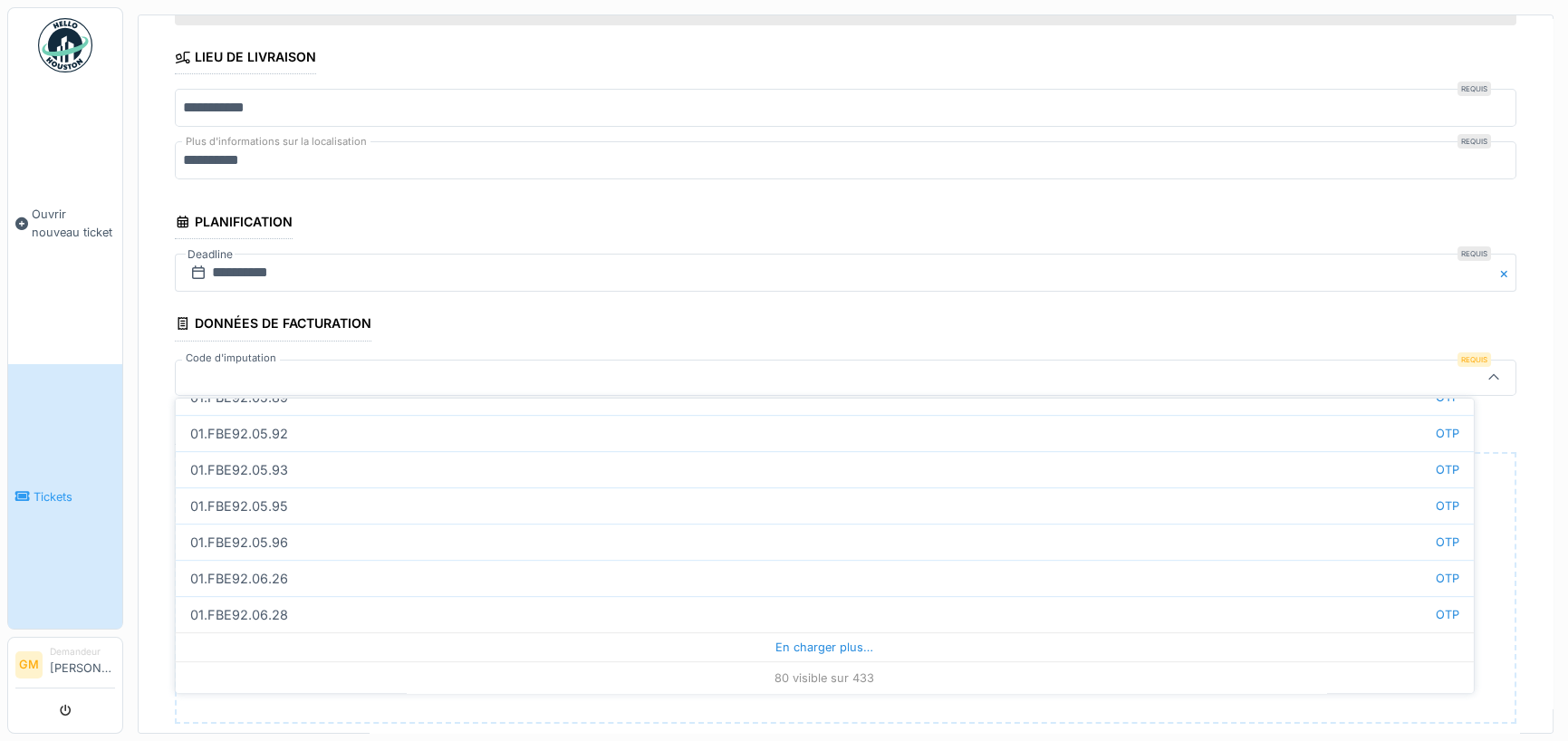
click at [304, 371] on div at bounding box center [772, 378] width 1178 height 20
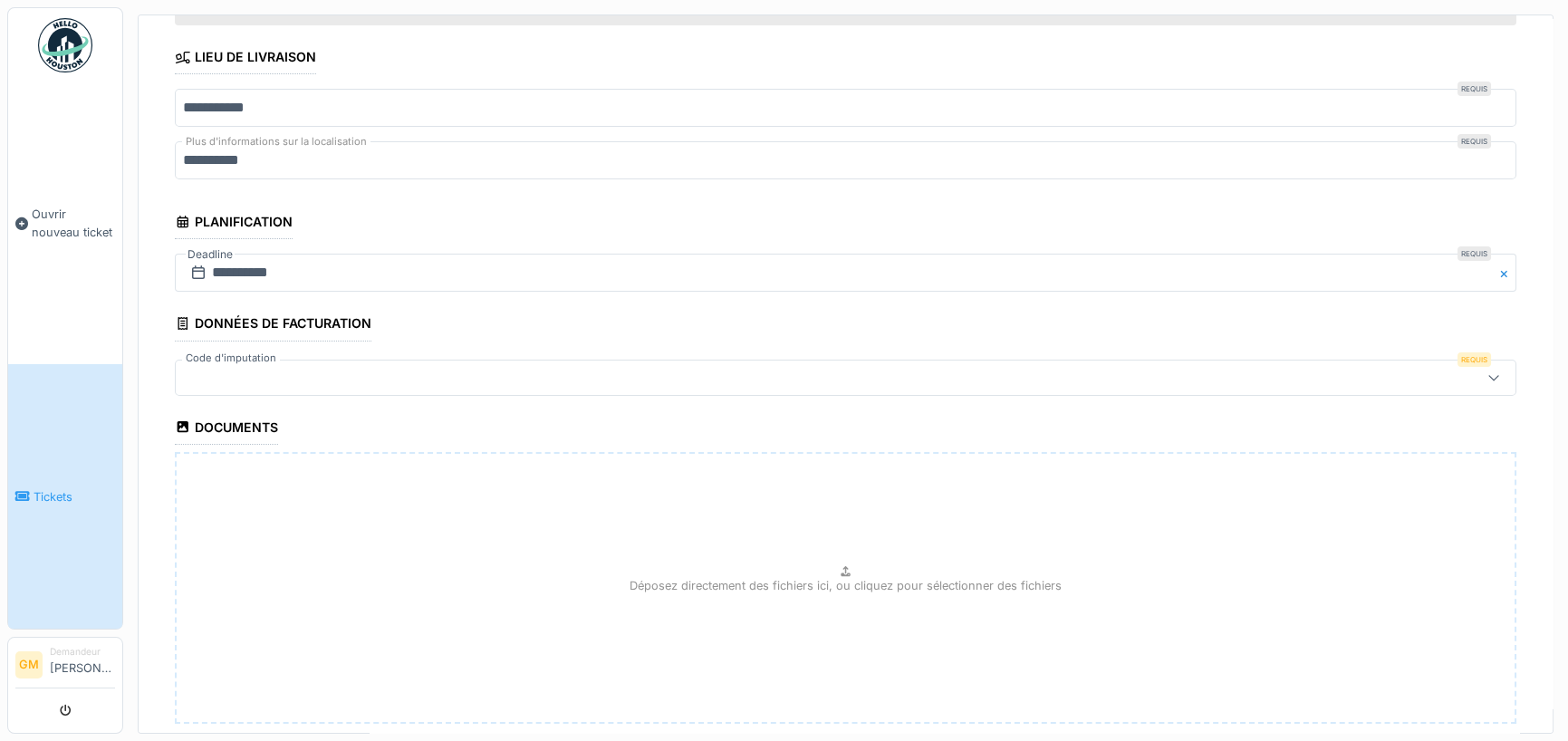
click at [274, 368] on div at bounding box center [772, 378] width 1178 height 20
type input "**********"
click at [292, 382] on div at bounding box center [846, 378] width 1341 height 37
click at [289, 375] on div at bounding box center [772, 378] width 1178 height 20
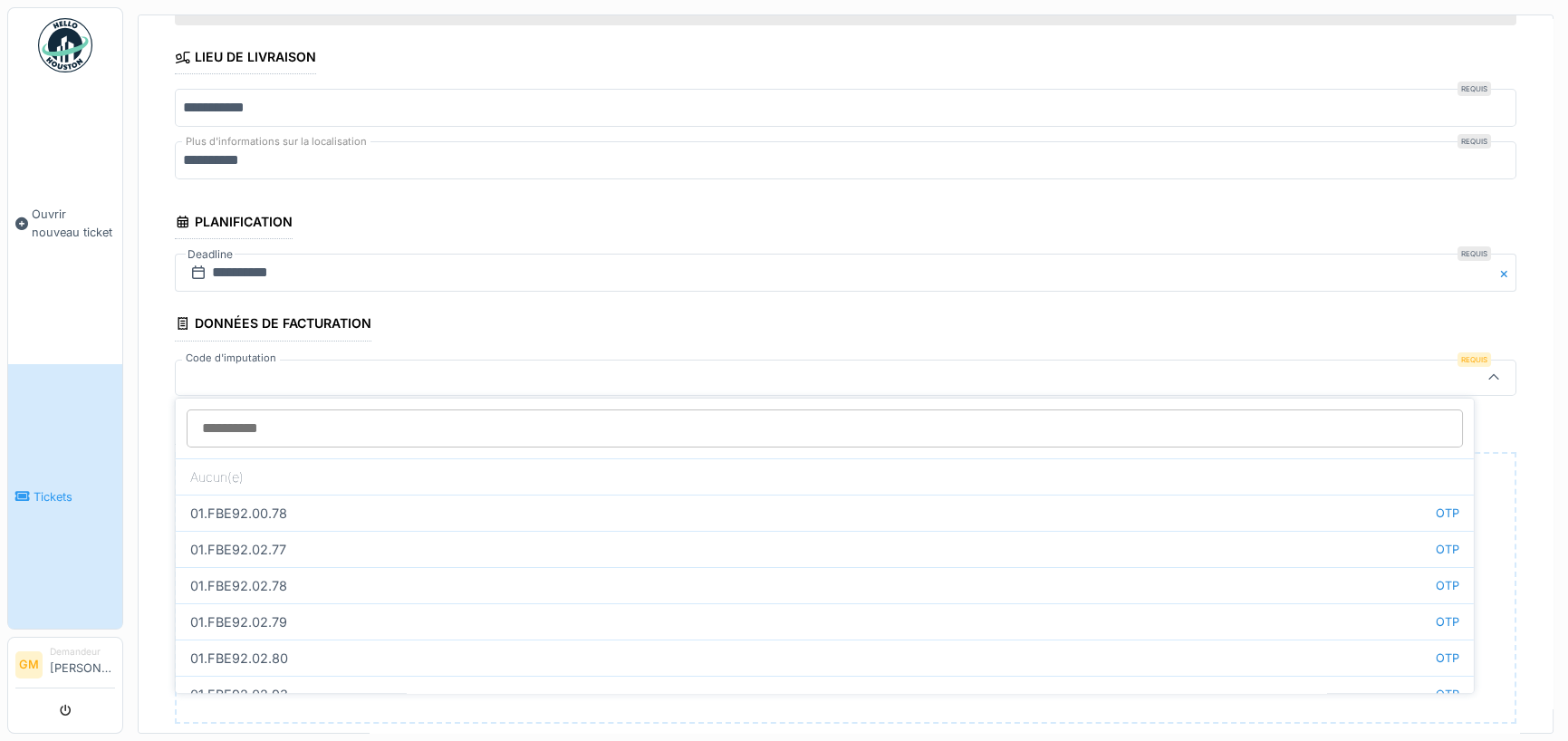
click at [287, 374] on div at bounding box center [772, 378] width 1178 height 20
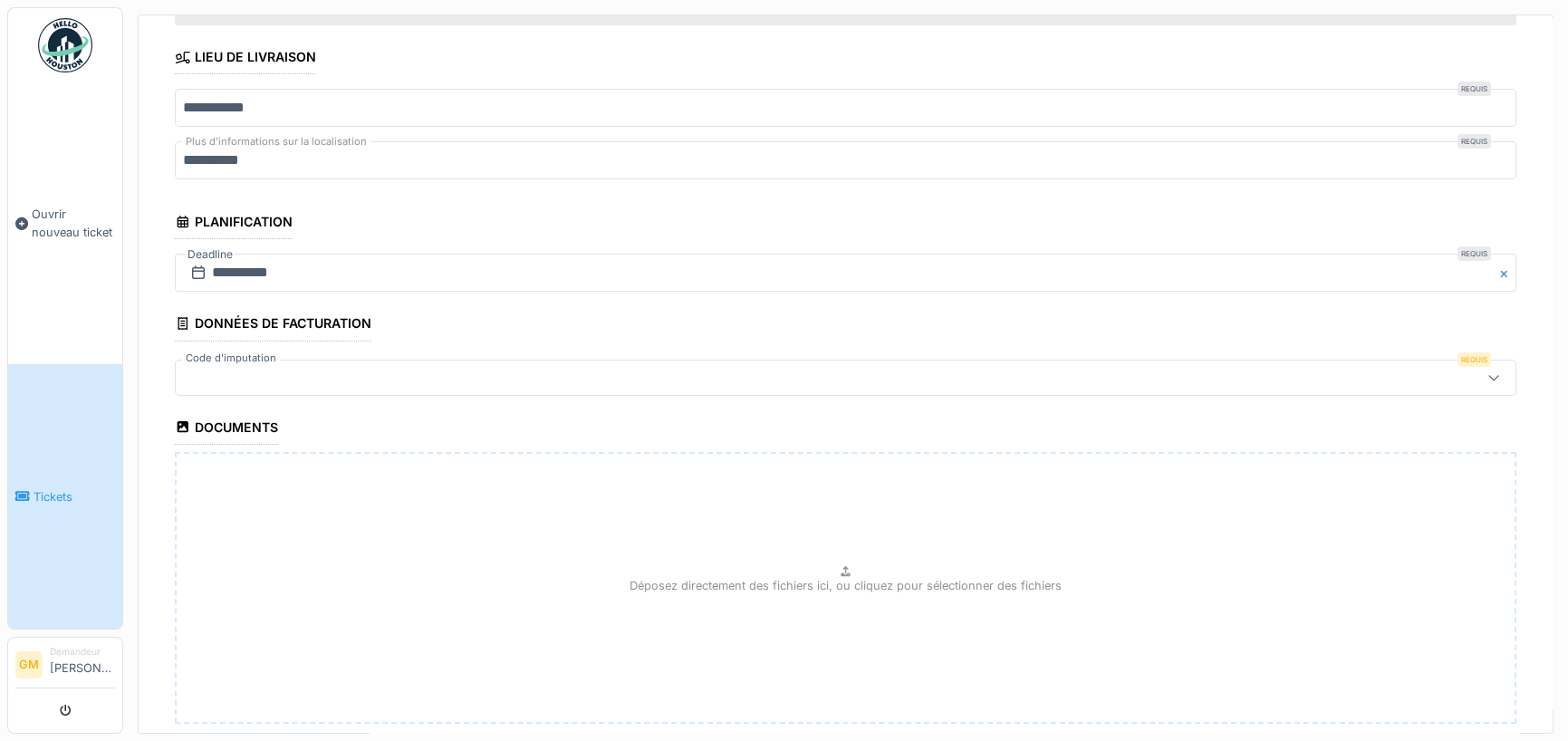
click at [261, 371] on div at bounding box center [772, 378] width 1178 height 20
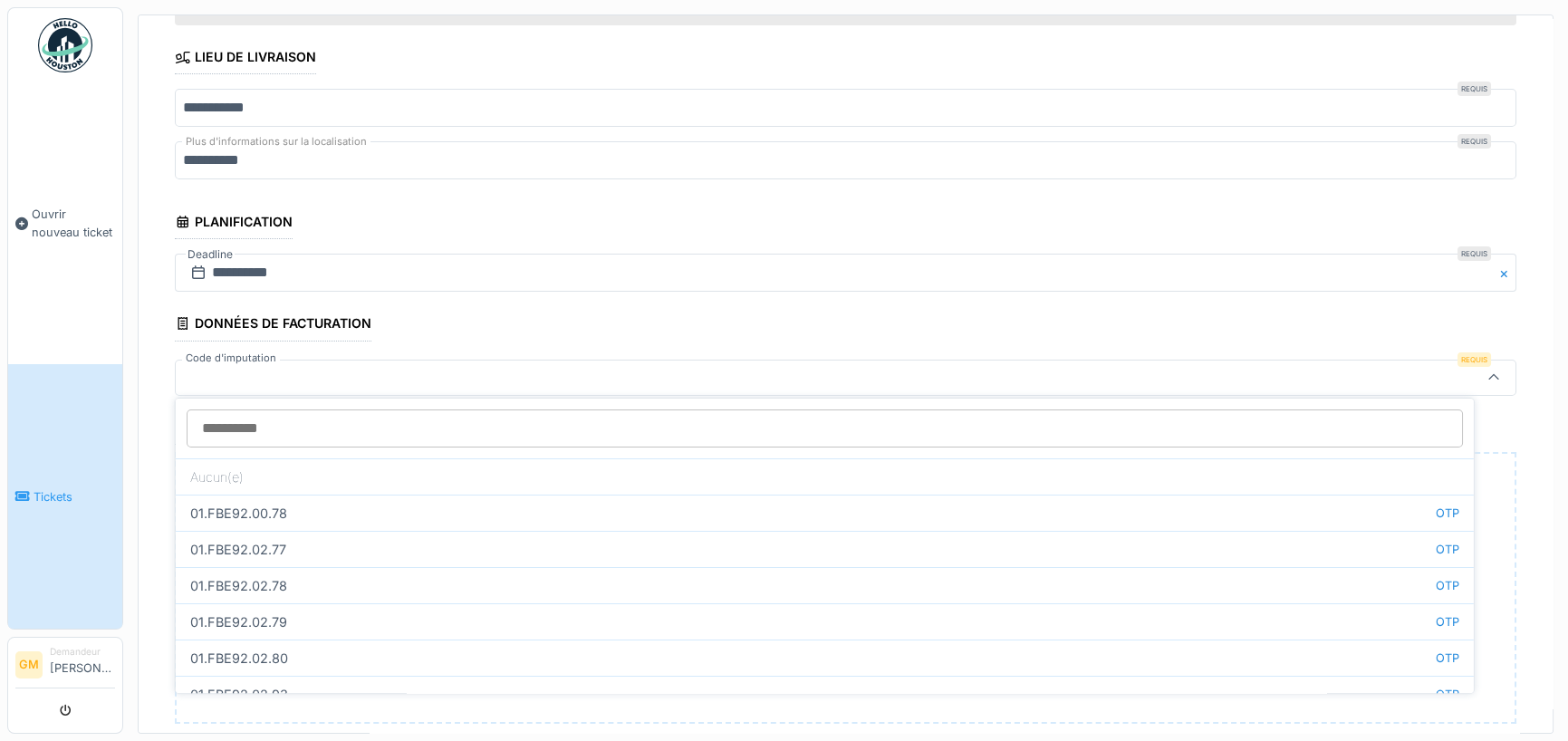
click at [261, 371] on div at bounding box center [772, 378] width 1178 height 20
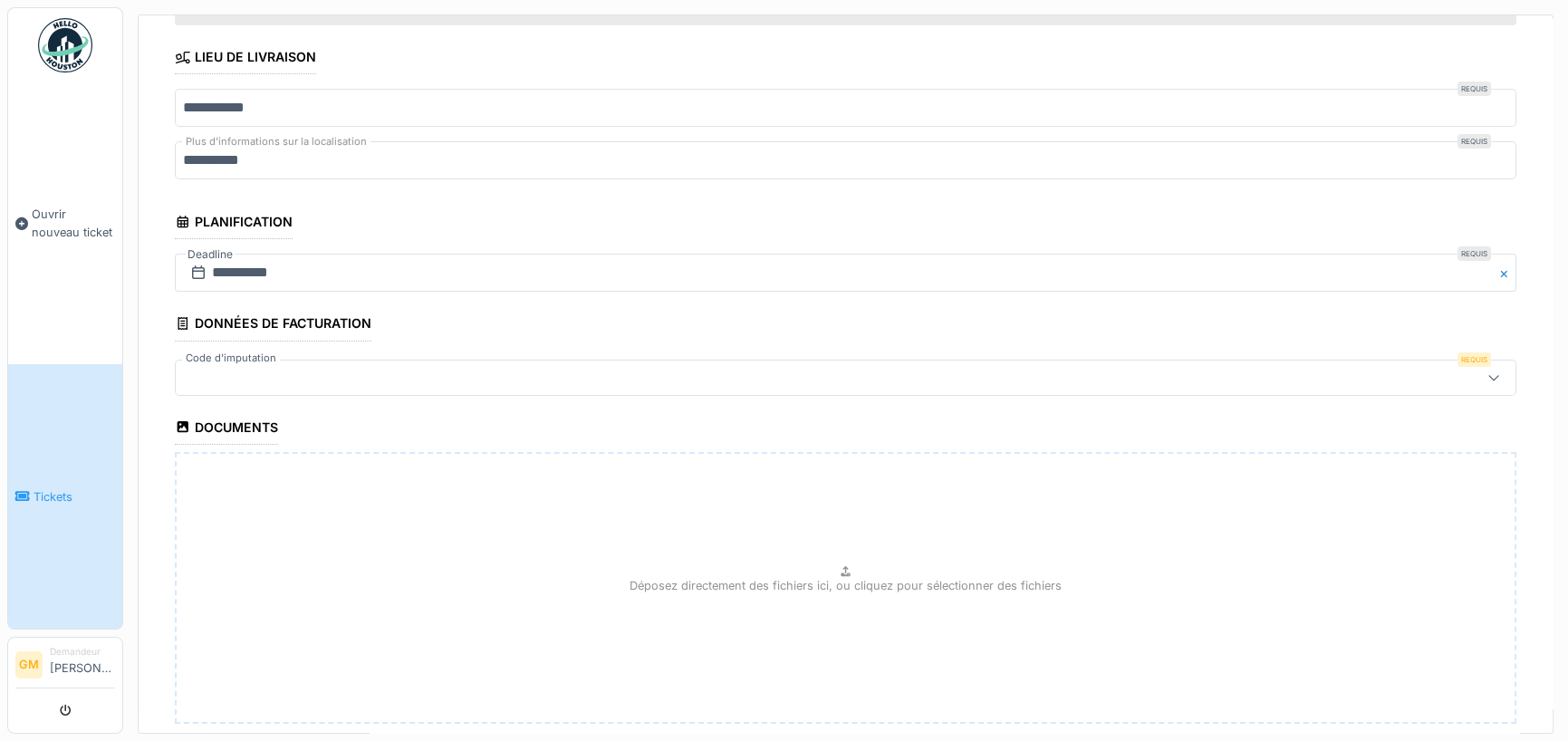
click at [245, 520] on div "Déposez directement des fichiers ici, ou cliquez pour sélectionner des fichiers" at bounding box center [846, 588] width 1341 height 272
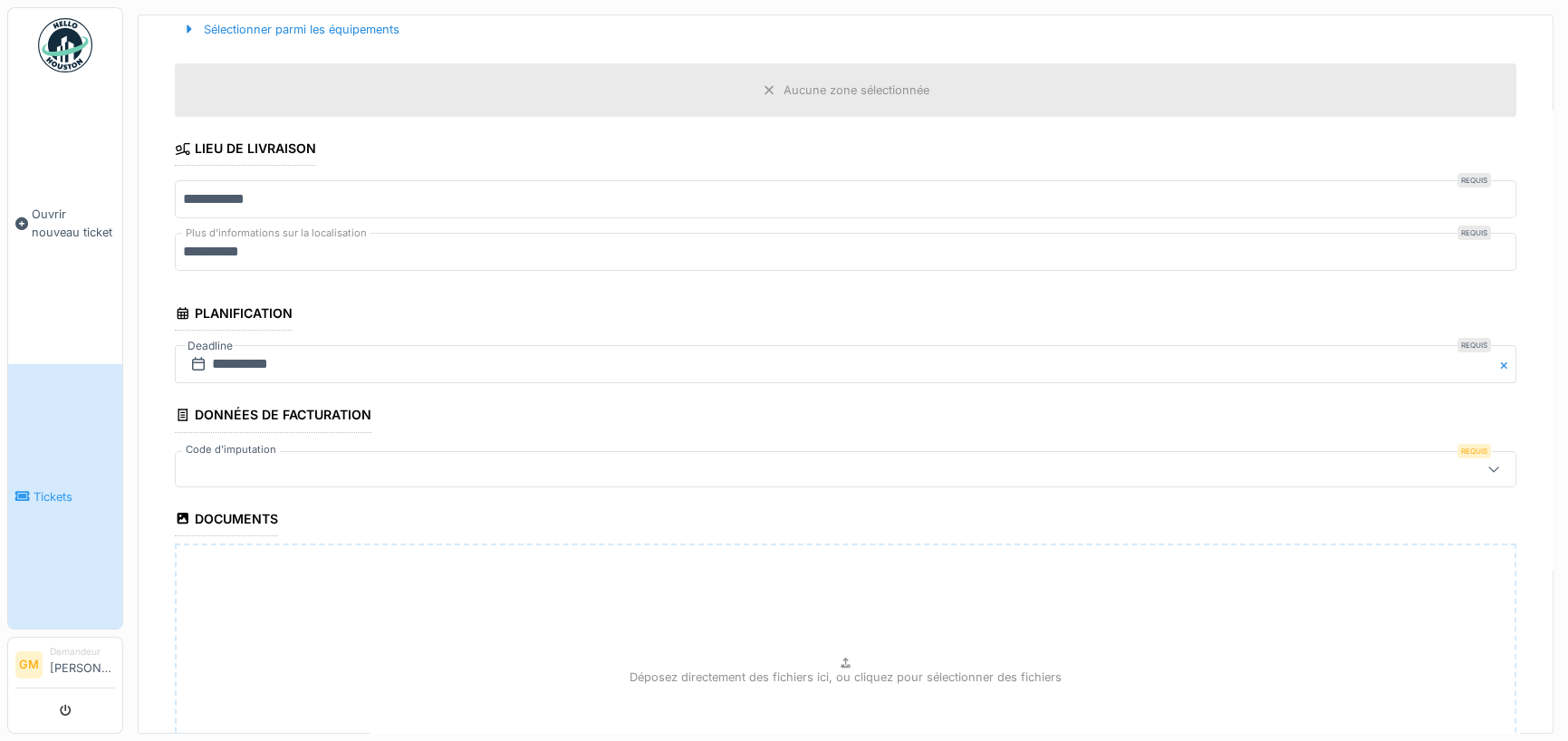
scroll to position [827, 0]
click at [253, 462] on div at bounding box center [772, 468] width 1178 height 20
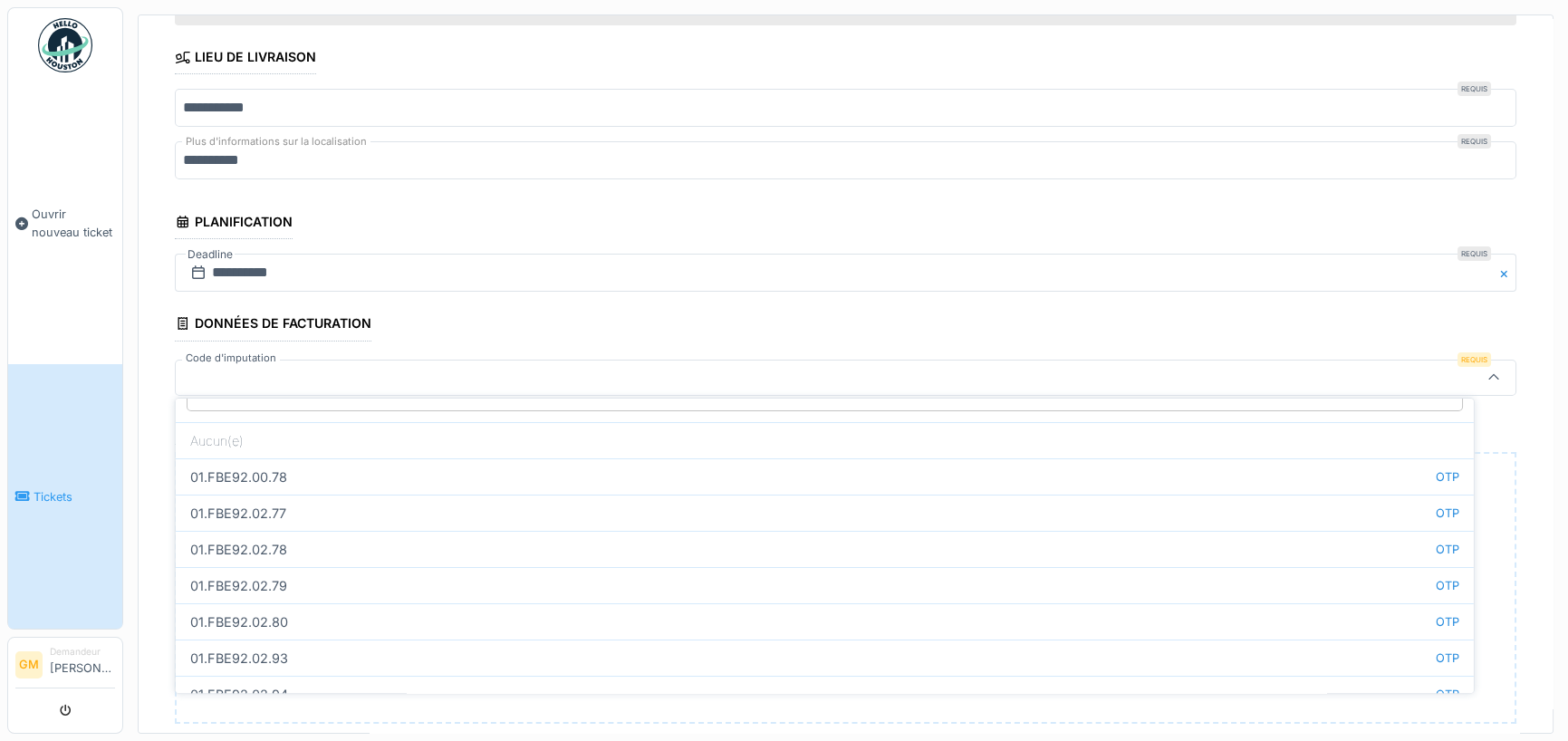
scroll to position [0, 0]
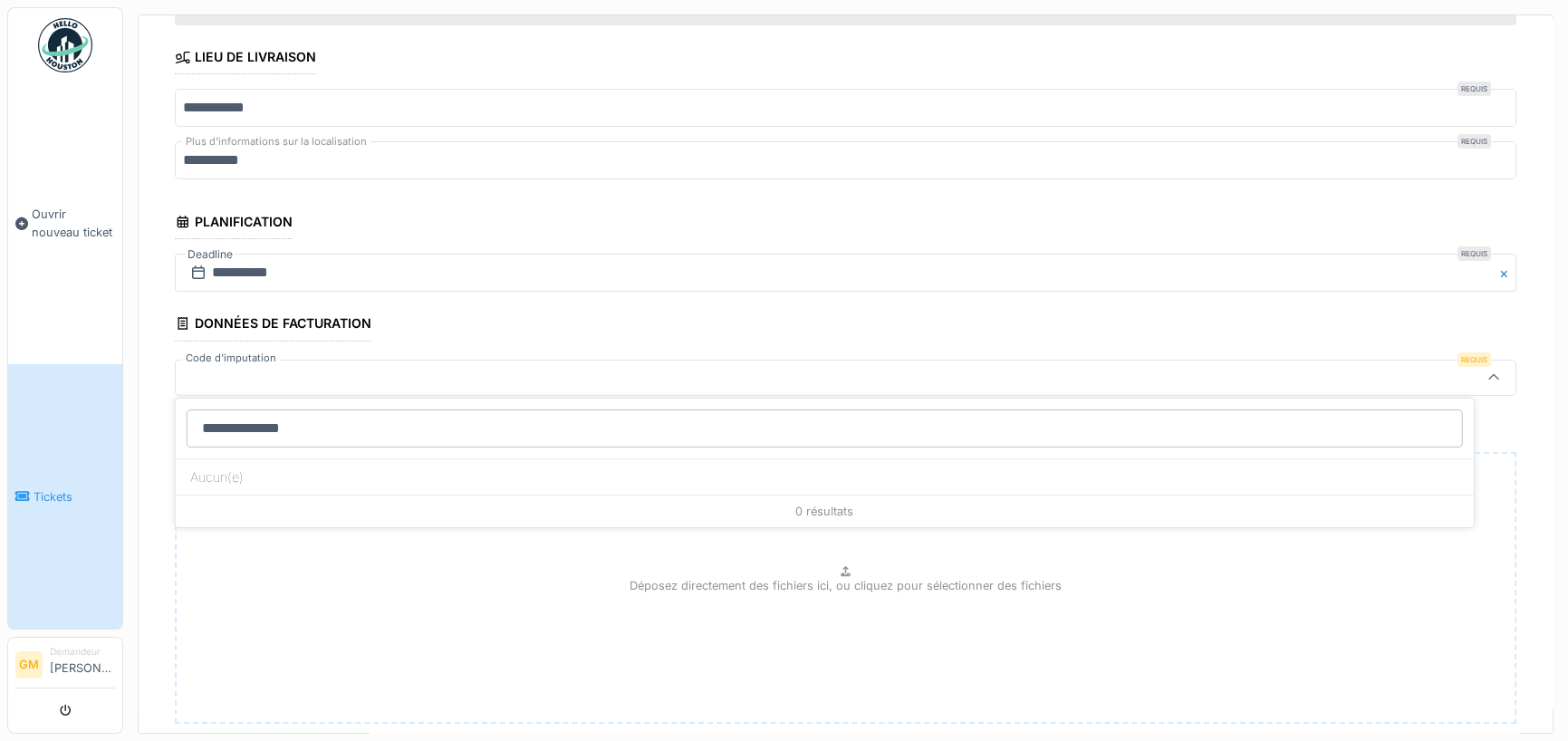
type input "**********"
click at [284, 368] on div at bounding box center [772, 378] width 1178 height 20
click at [282, 374] on div at bounding box center [772, 378] width 1178 height 20
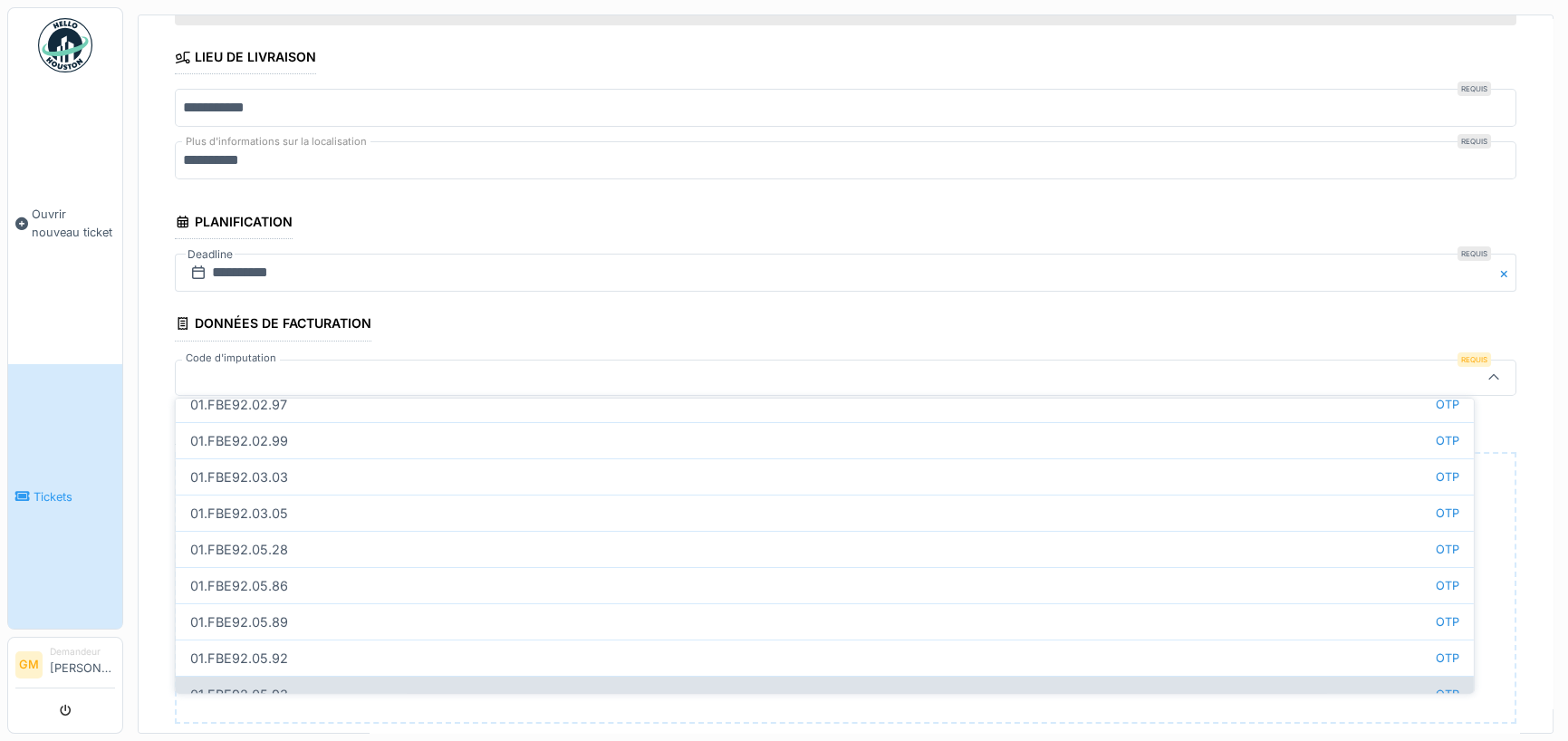
scroll to position [362, 0]
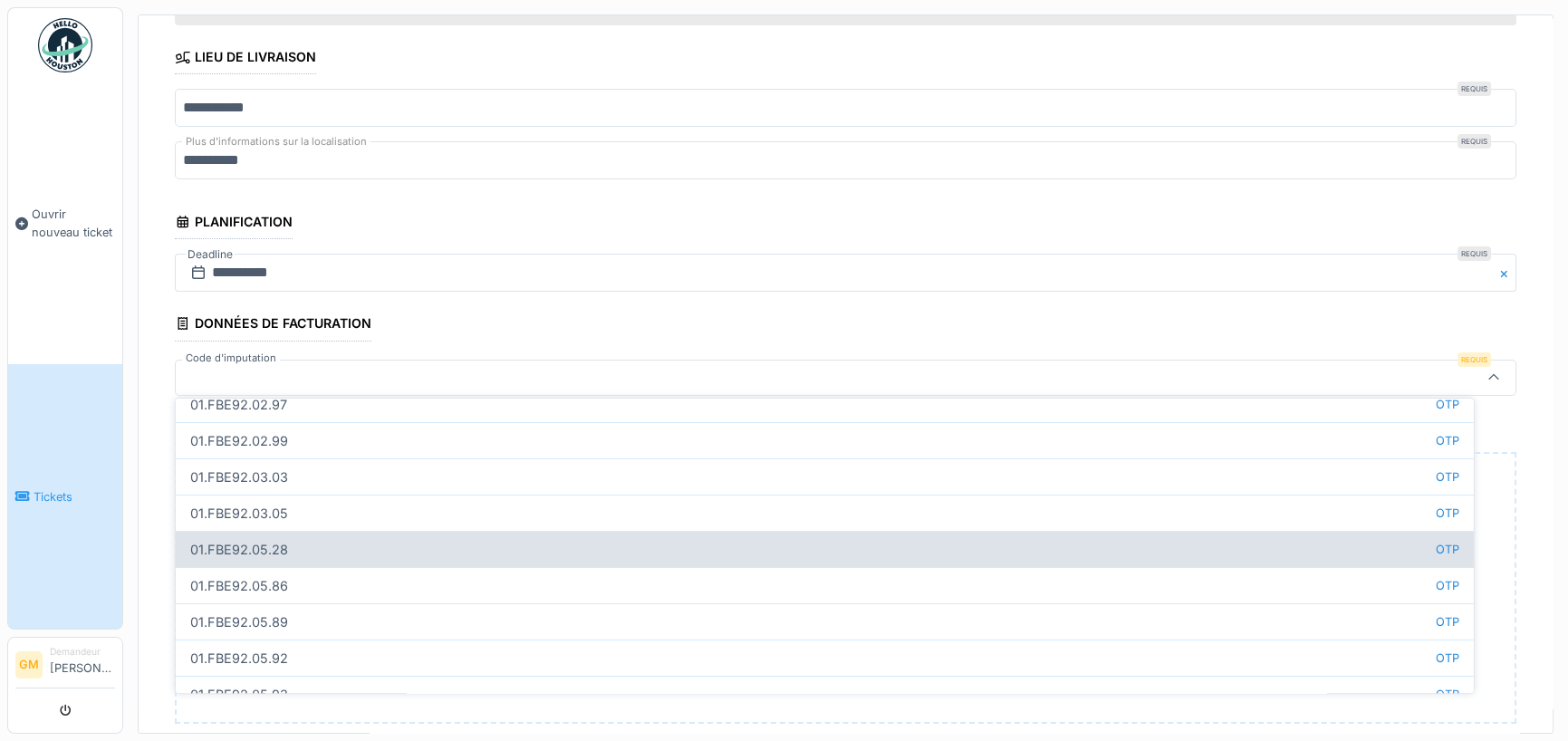
click at [272, 541] on div "01.FBE92.05.28 OTP" at bounding box center [825, 549] width 1298 height 37
type input "**"
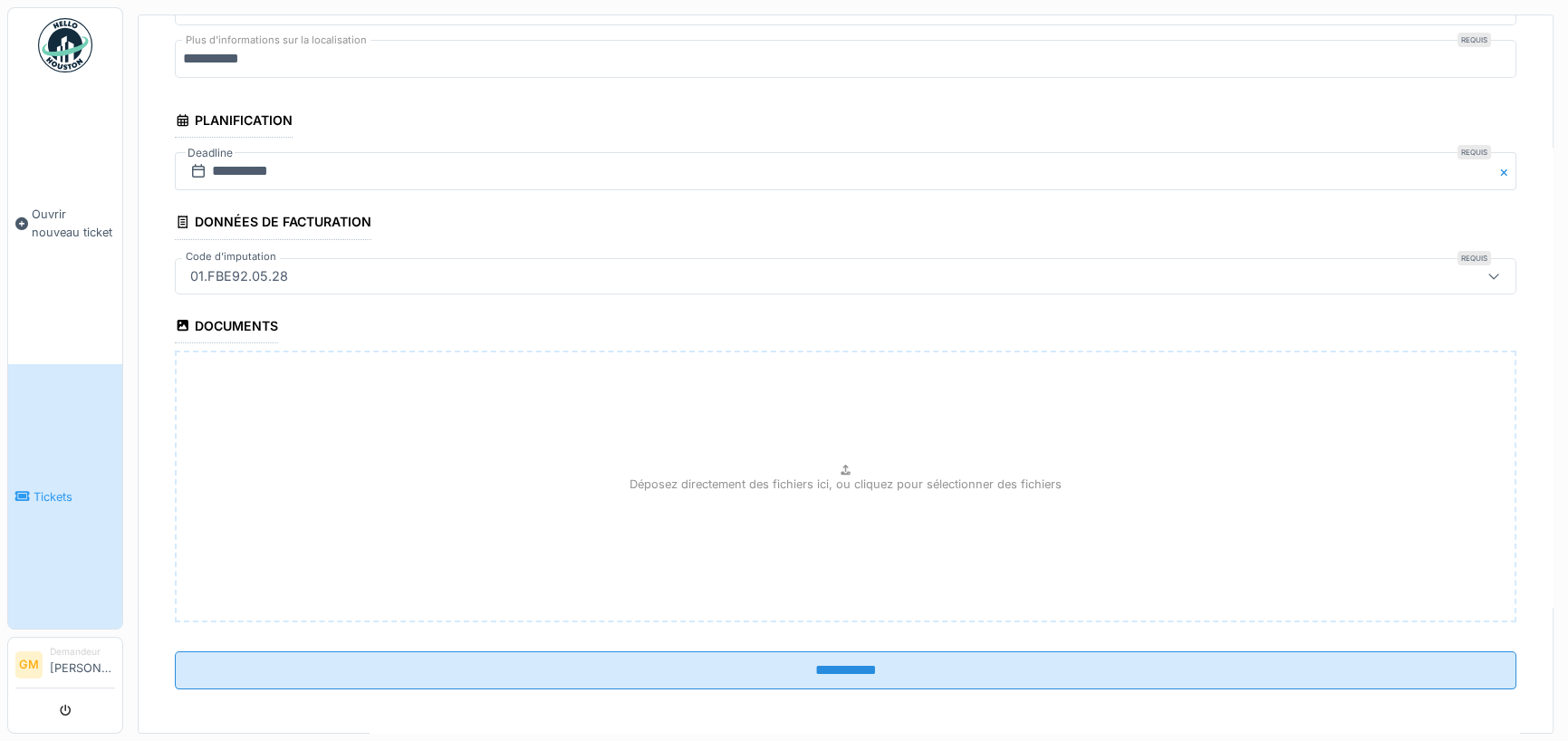
scroll to position [1022, 0]
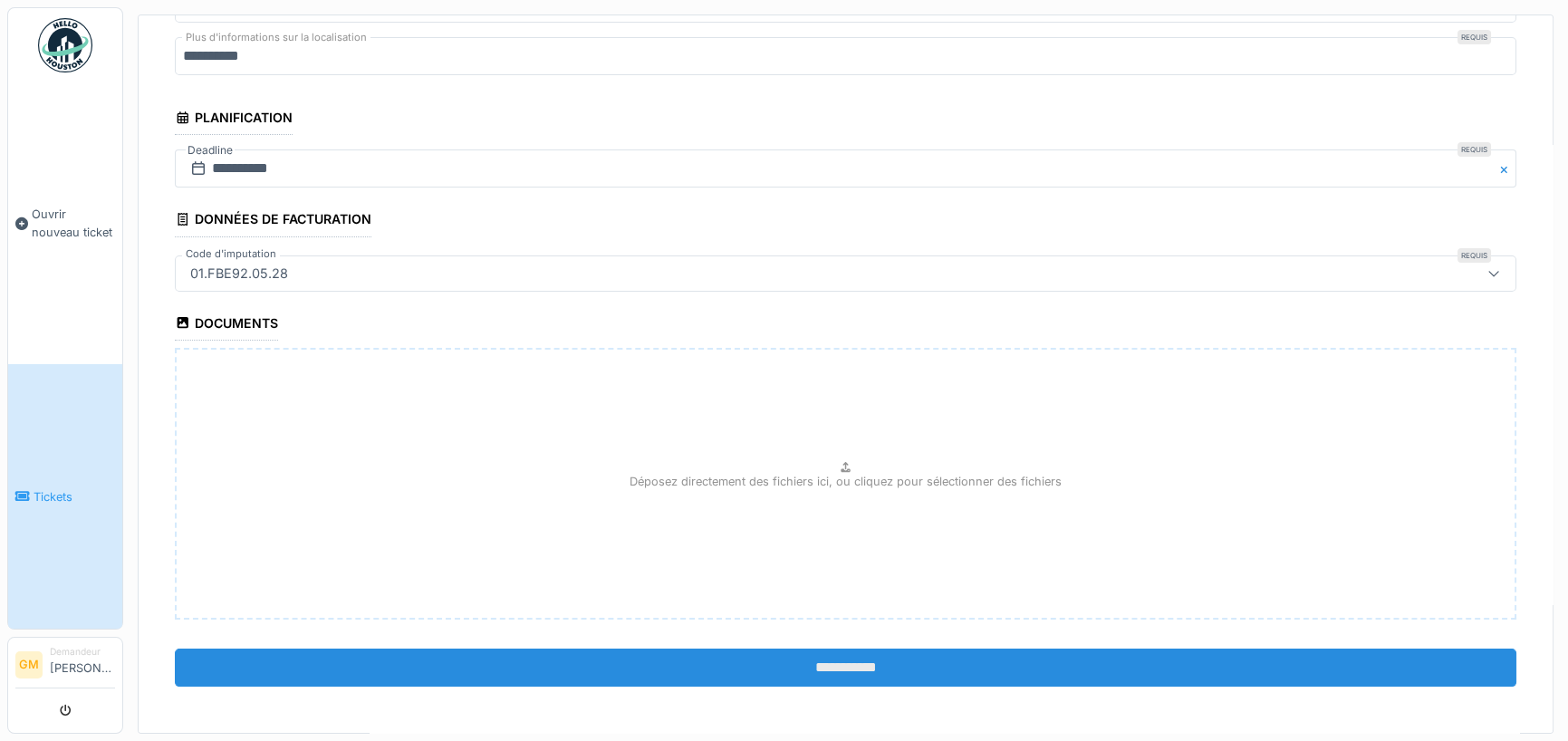
click at [842, 661] on input "**********" at bounding box center [846, 668] width 1341 height 38
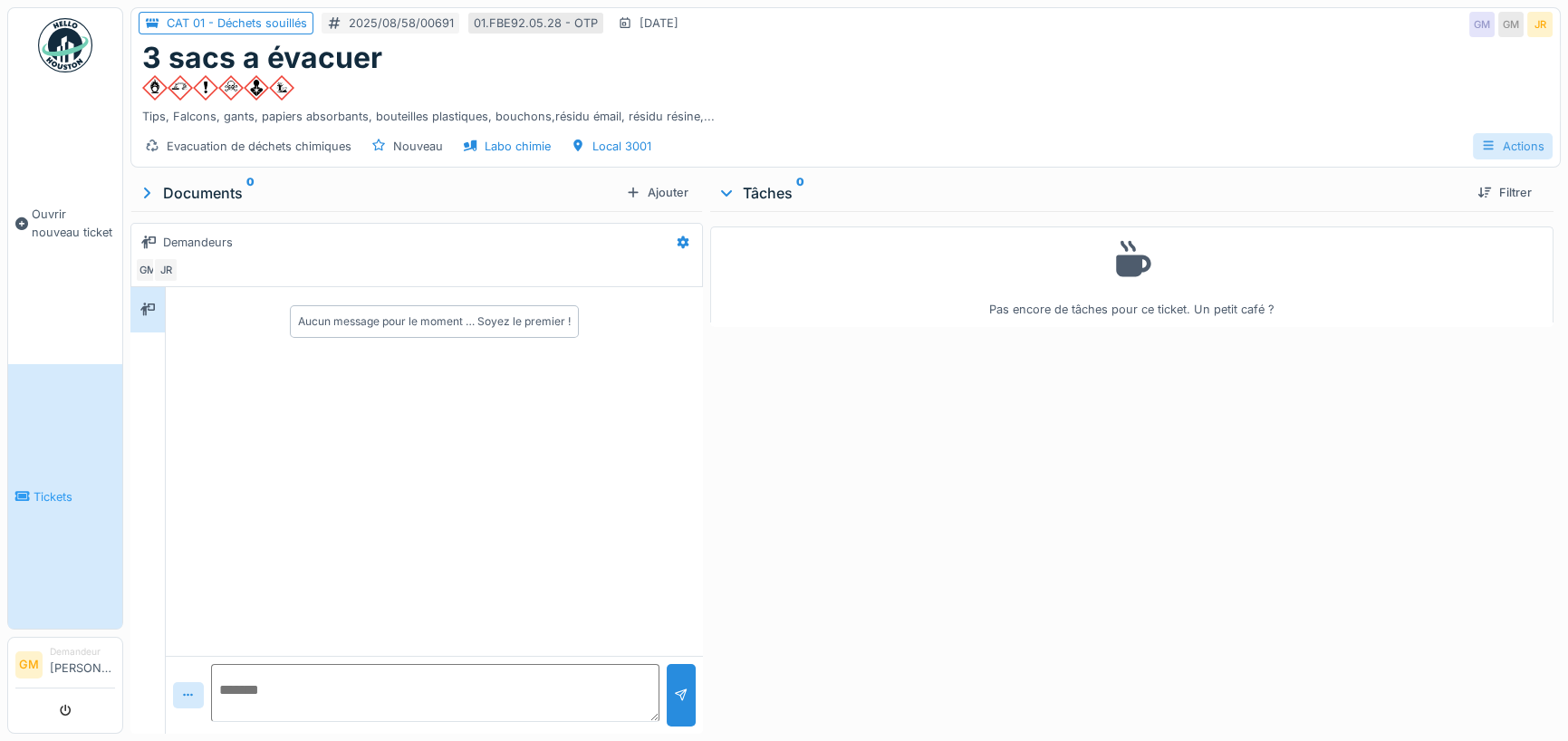
click at [1501, 144] on div "Actions" at bounding box center [1513, 146] width 80 height 27
click at [1451, 186] on div "Fiche d'évacuation" at bounding box center [1450, 185] width 141 height 27
